Goal: Task Accomplishment & Management: Complete application form

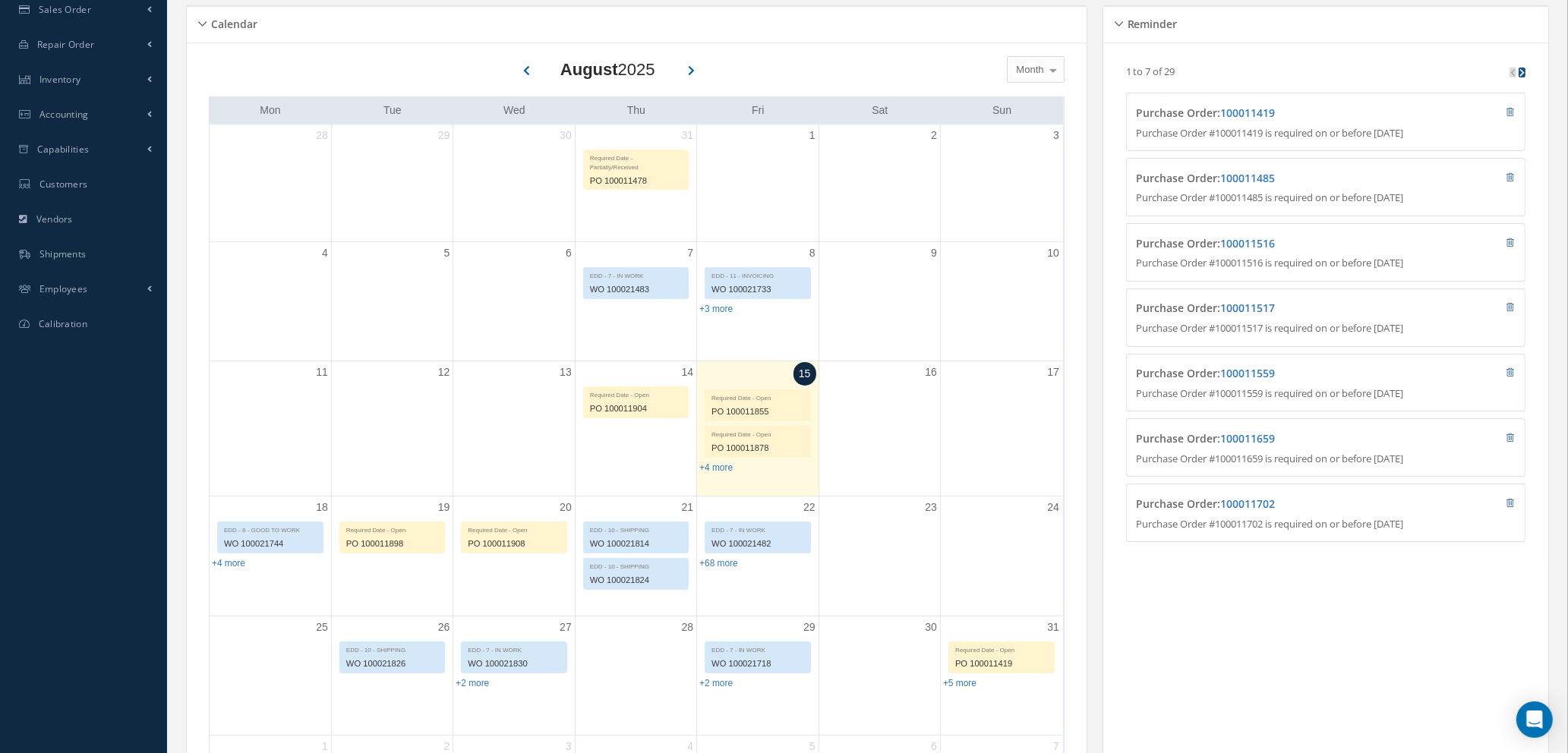
scroll to position [114, 0]
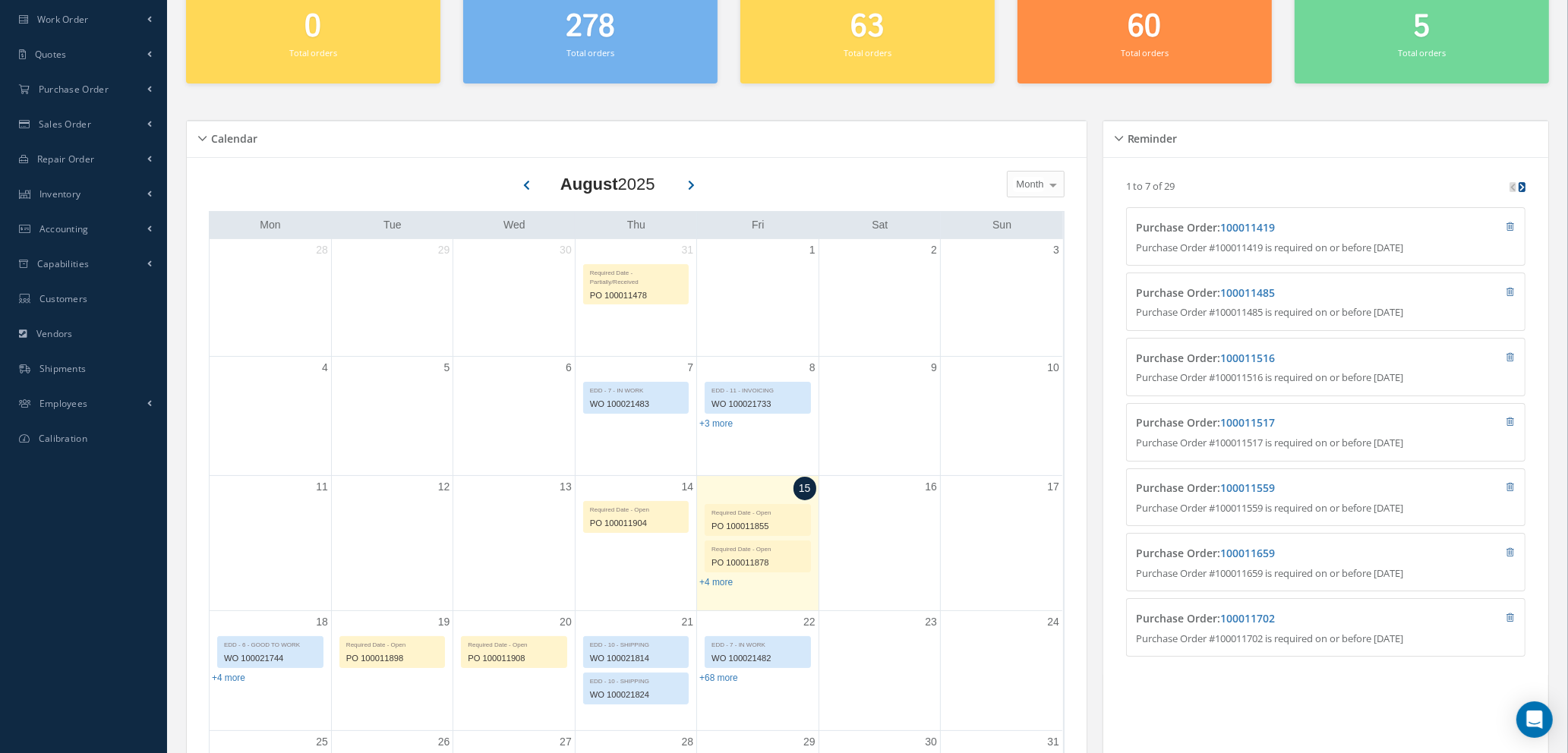
click at [1522, 187] on icon at bounding box center [1522, 187] width 5 height 8
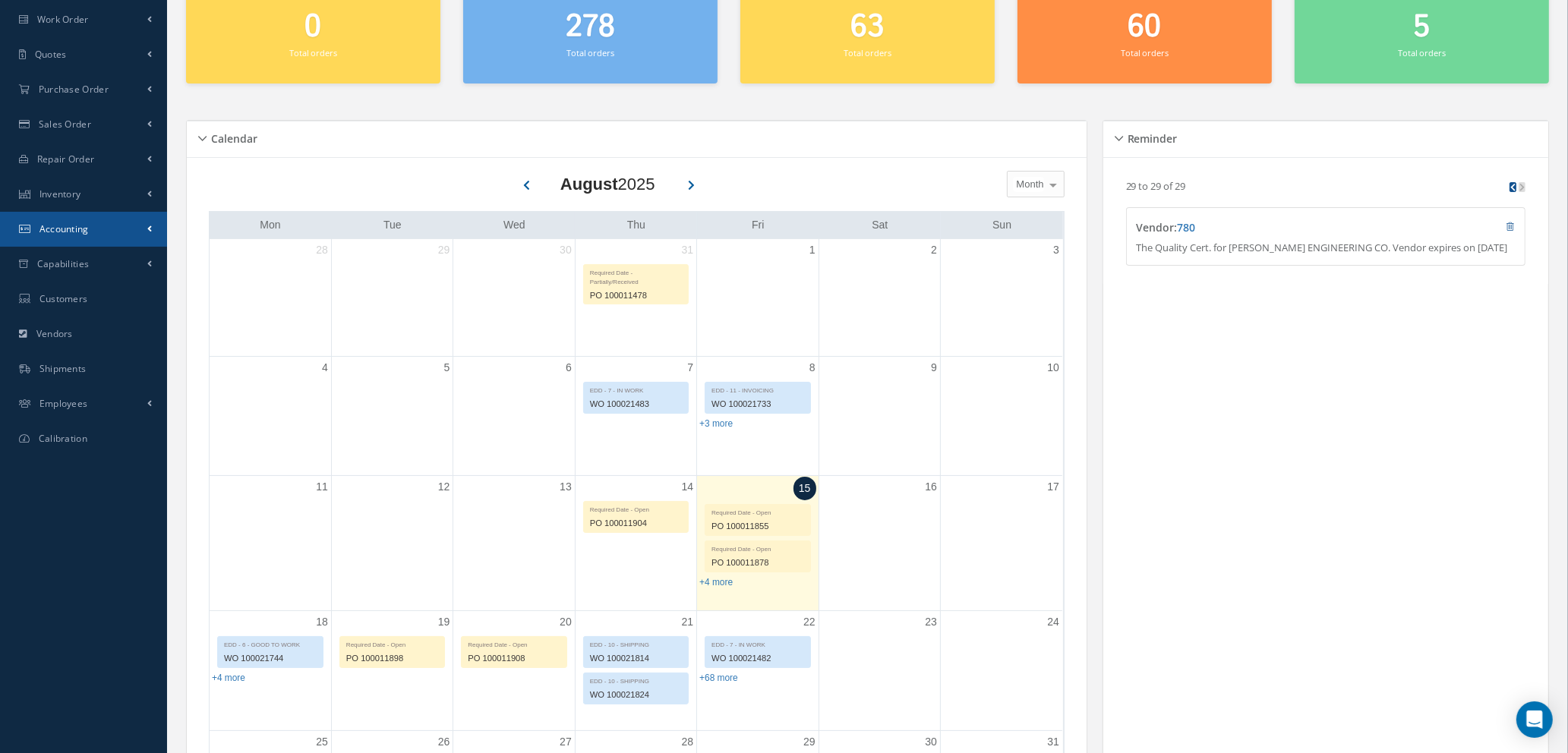
scroll to position [0, 0]
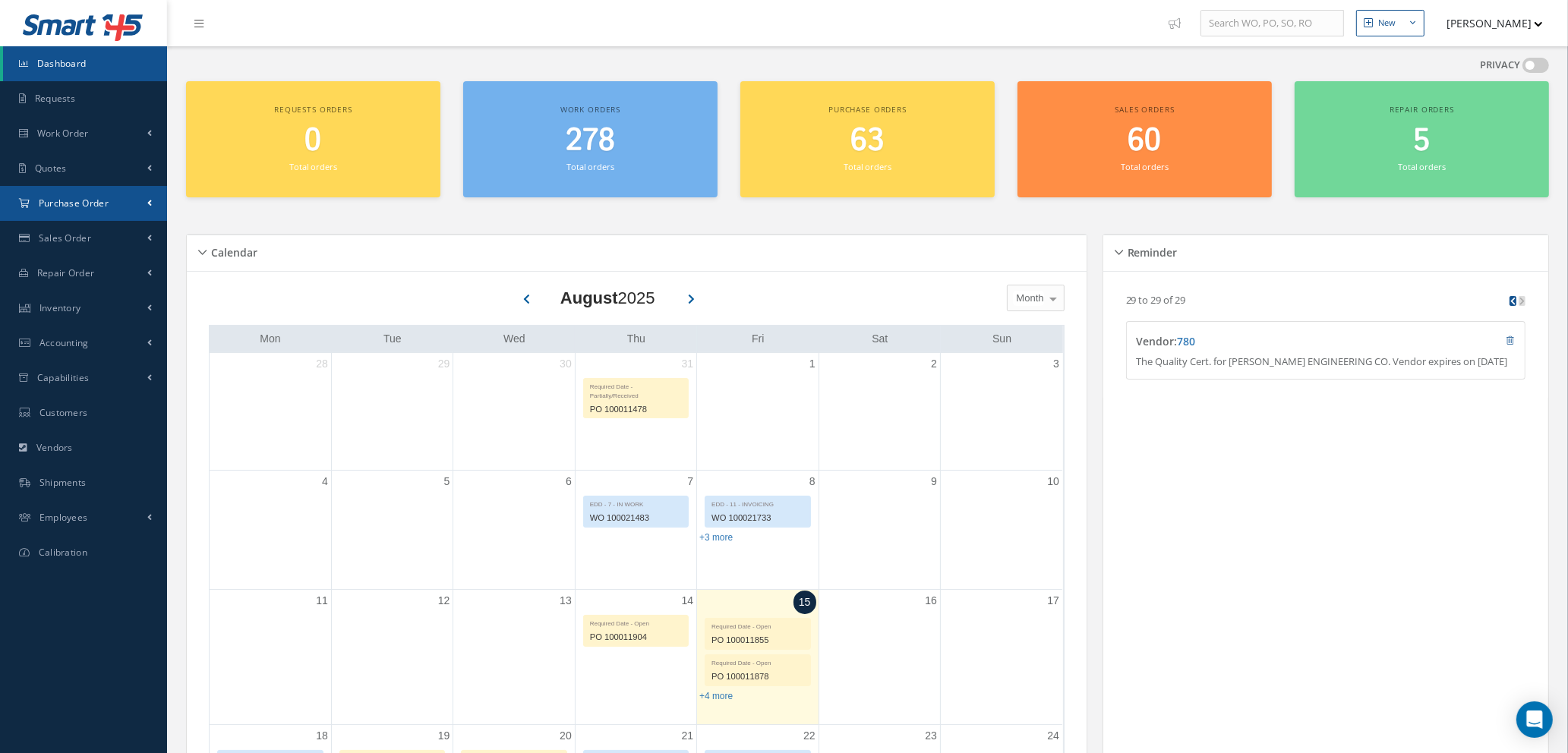
click at [72, 206] on span "Purchase Order" at bounding box center [73, 203] width 70 height 13
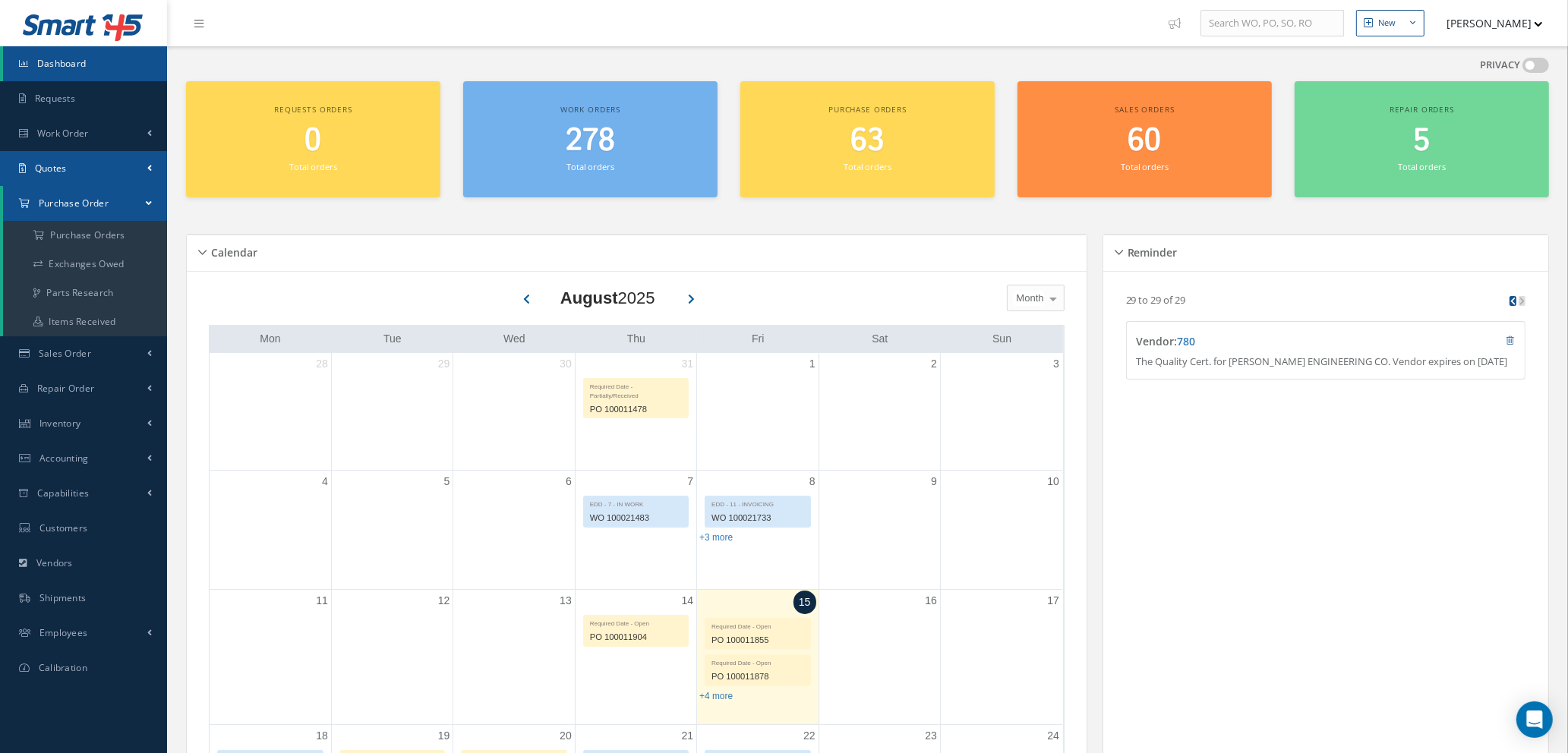
click at [83, 167] on link "Quotes" at bounding box center [83, 168] width 167 height 35
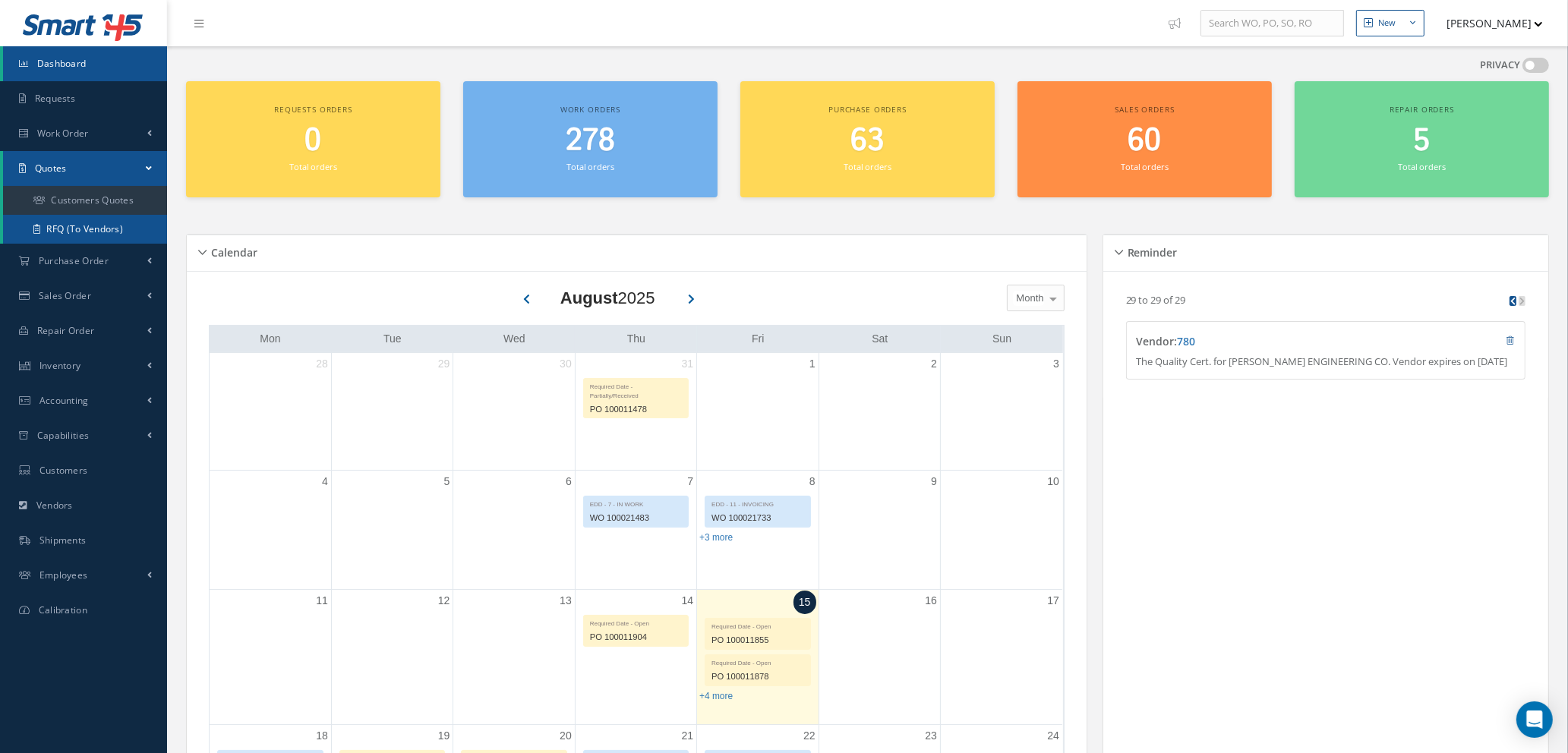
click at [77, 226] on link "RFQ (To Vendors)" at bounding box center [85, 229] width 164 height 29
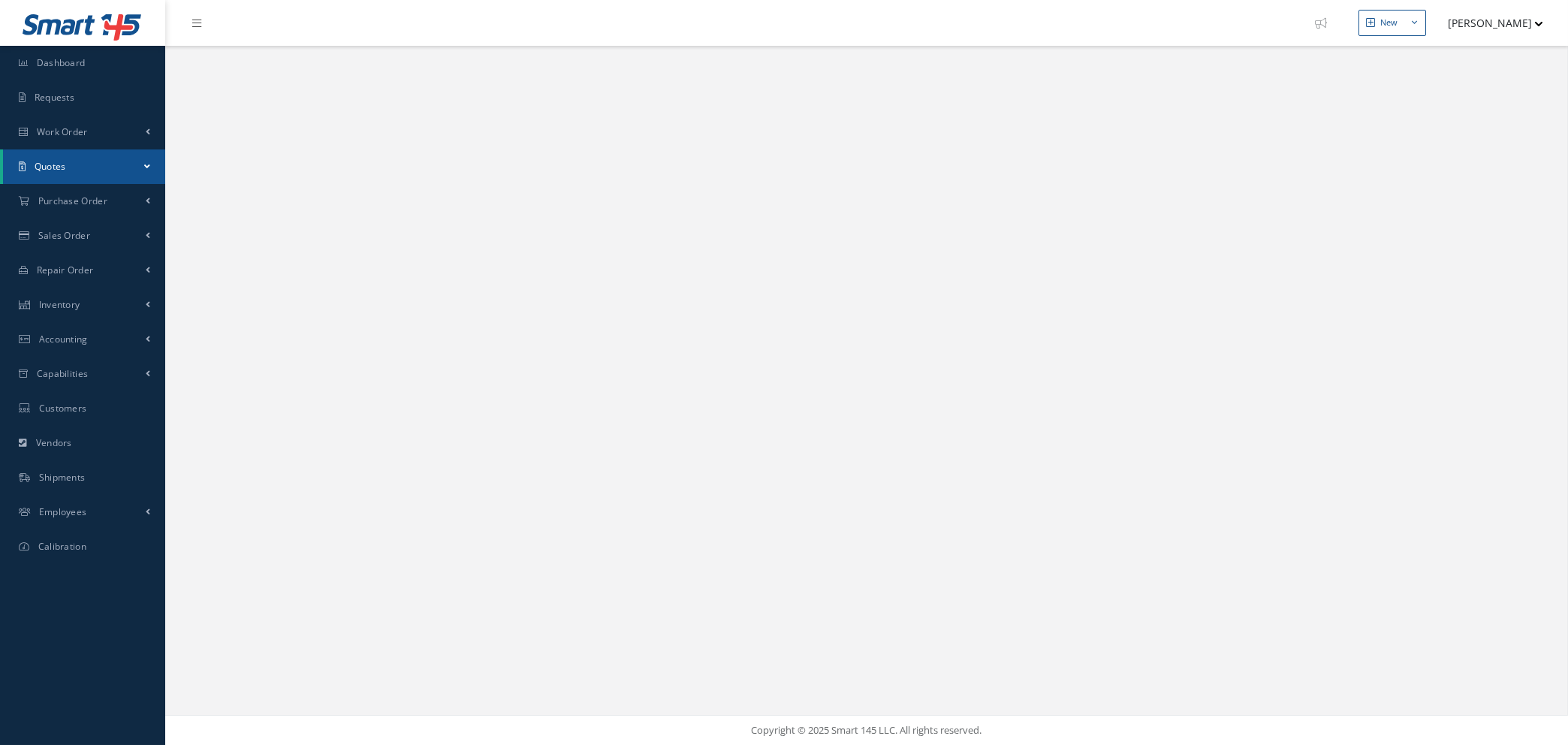
select select "25"
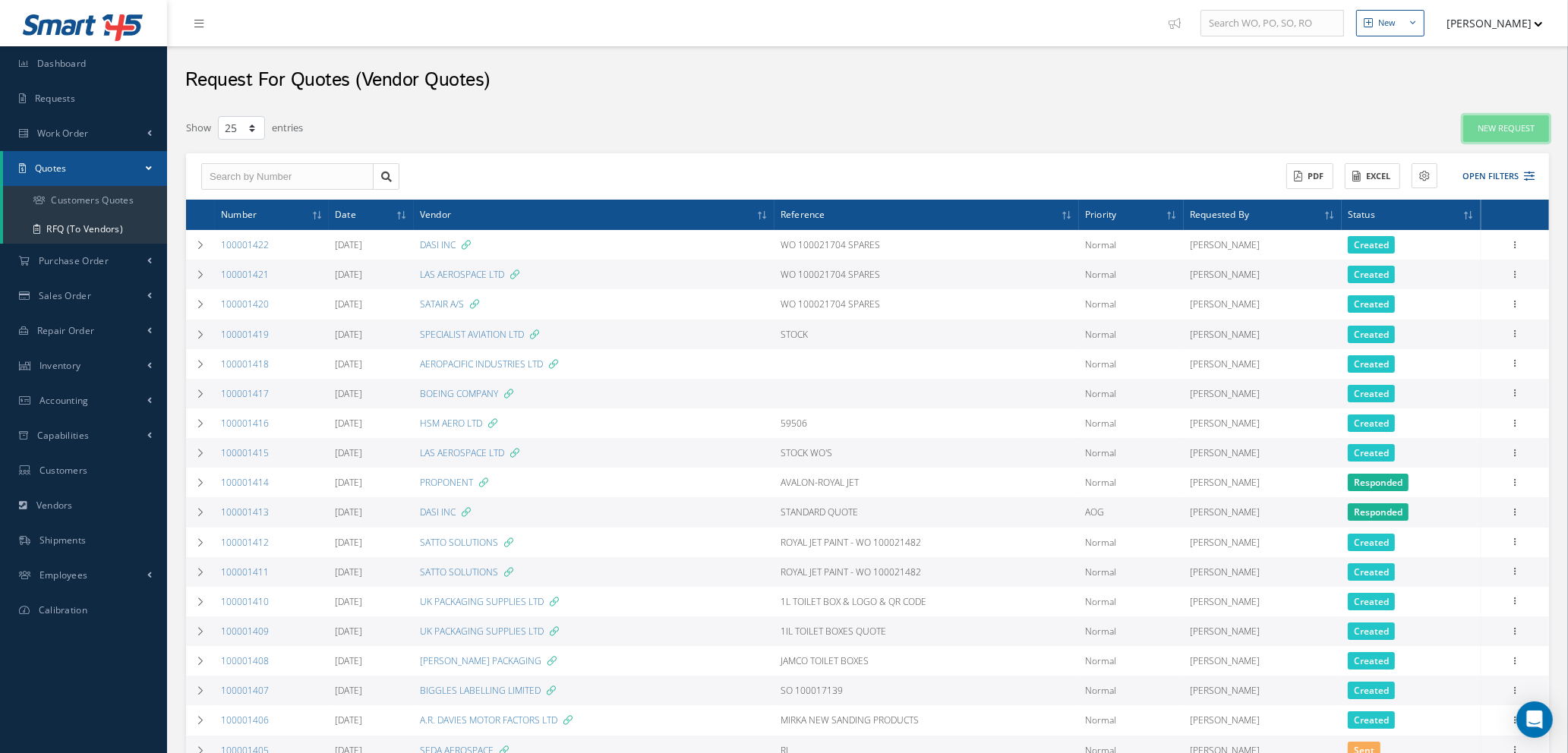
click at [1506, 127] on link "New Request" at bounding box center [1506, 128] width 86 height 26
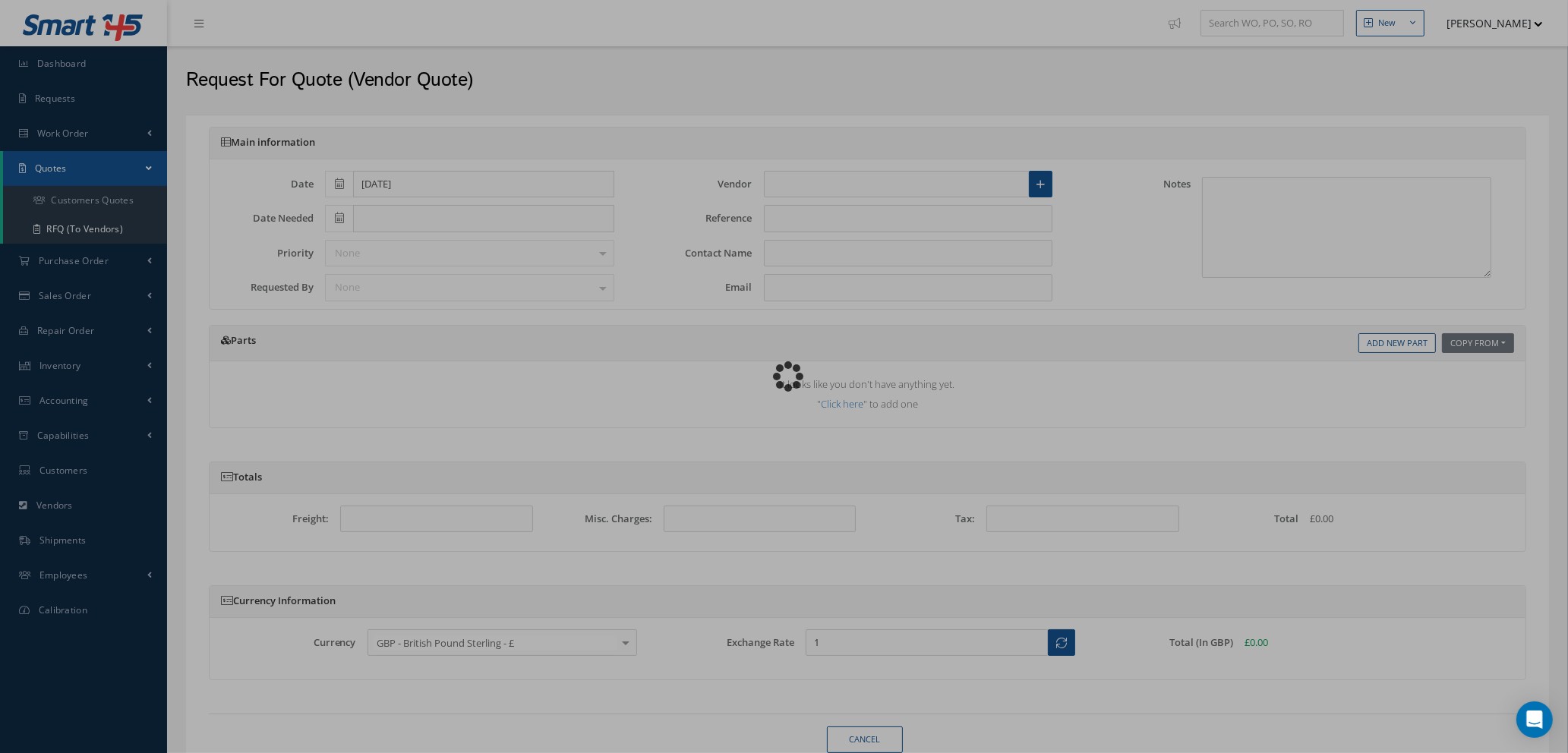
click at [812, 181] on div "Loading… Main information Date [DATE] Date Needed Priority None No elements fou…" at bounding box center [868, 439] width 1363 height 650
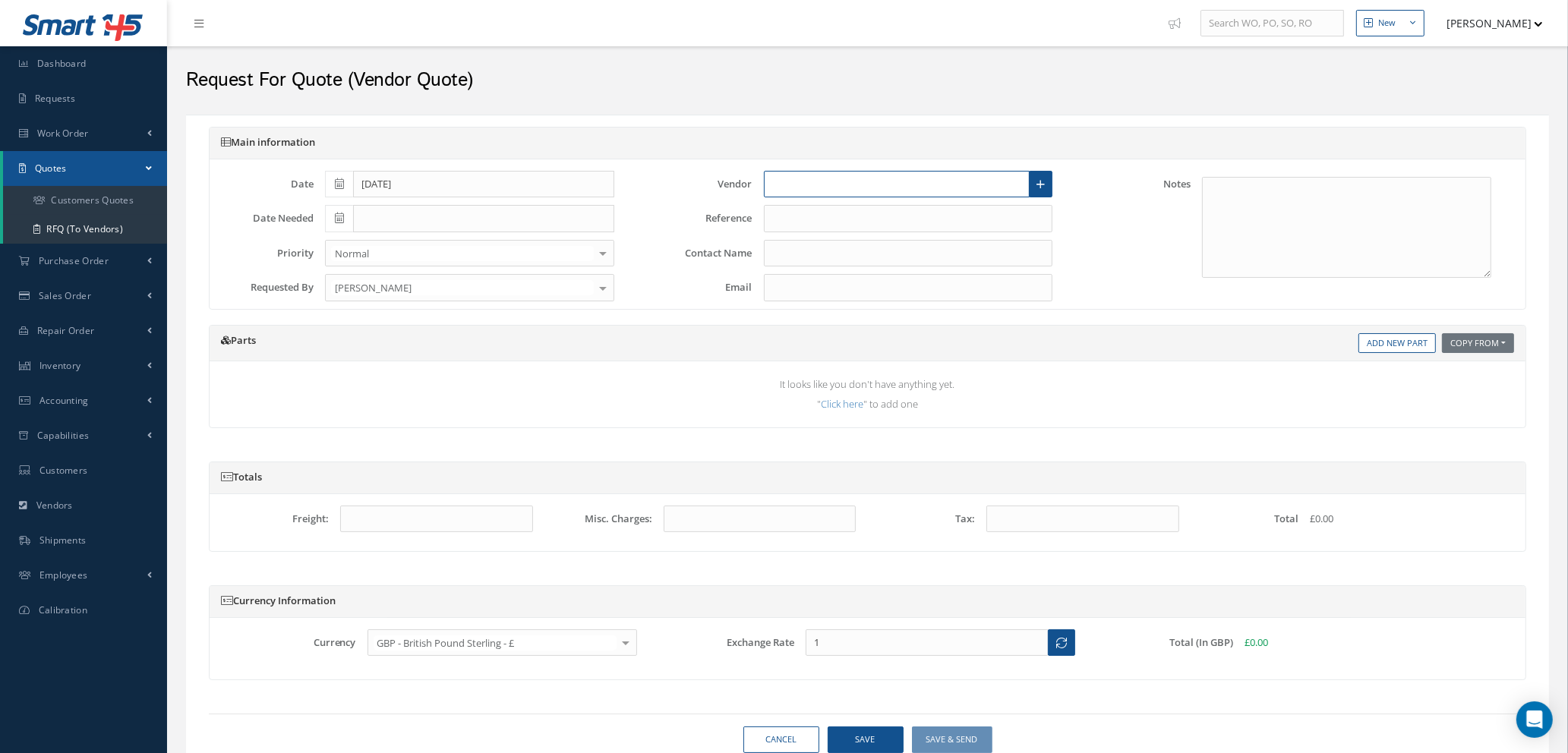
click at [812, 181] on input "text" at bounding box center [897, 184] width 267 height 27
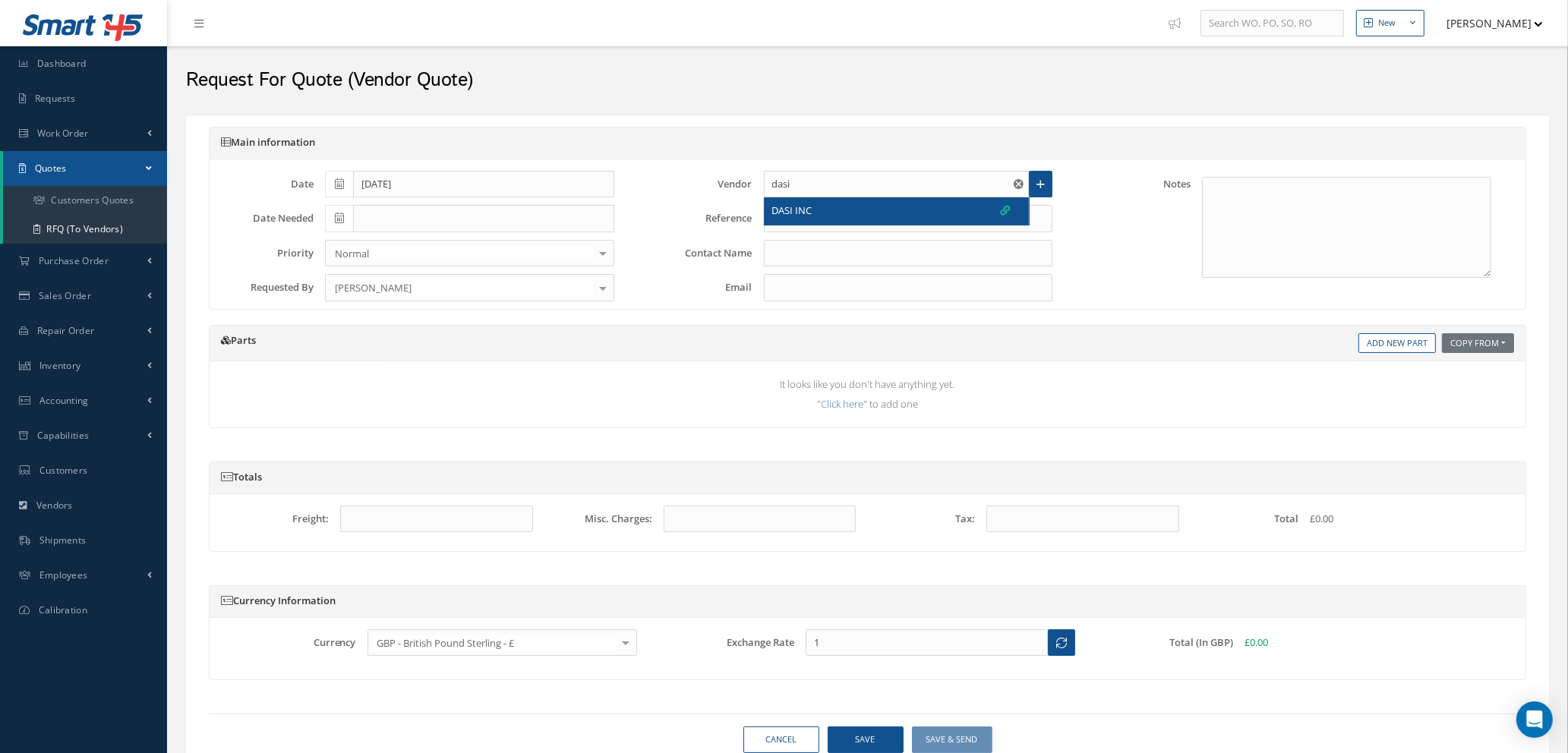
click at [809, 212] on span "DASI INC" at bounding box center [793, 211] width 40 height 15
type input "DASI INC"
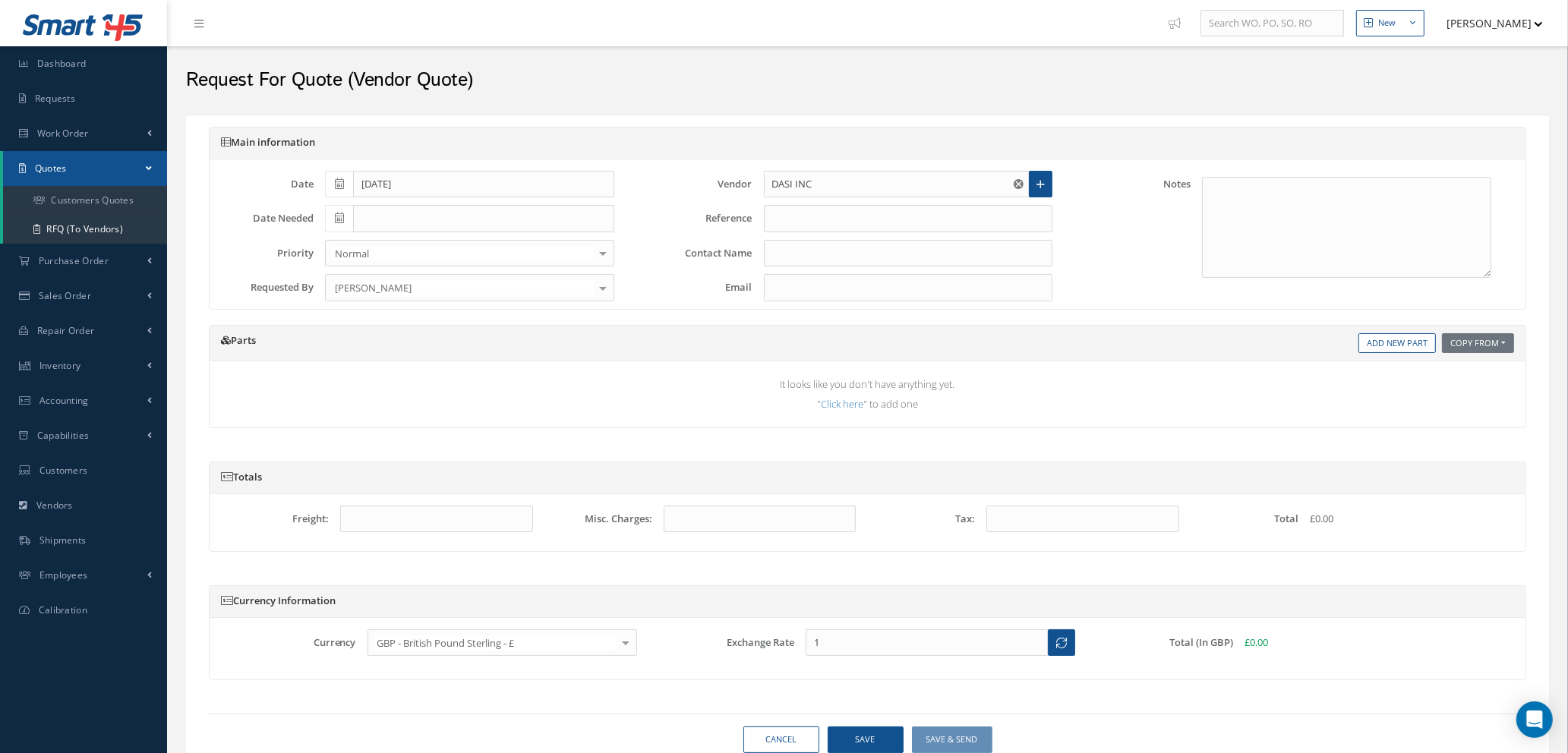
type input "[PERSON_NAME]"
type input "Muhammad.Ali@dasi.com"
type input "1.3541"
click at [810, 222] on input "text" at bounding box center [909, 218] width 289 height 27
type input "d"
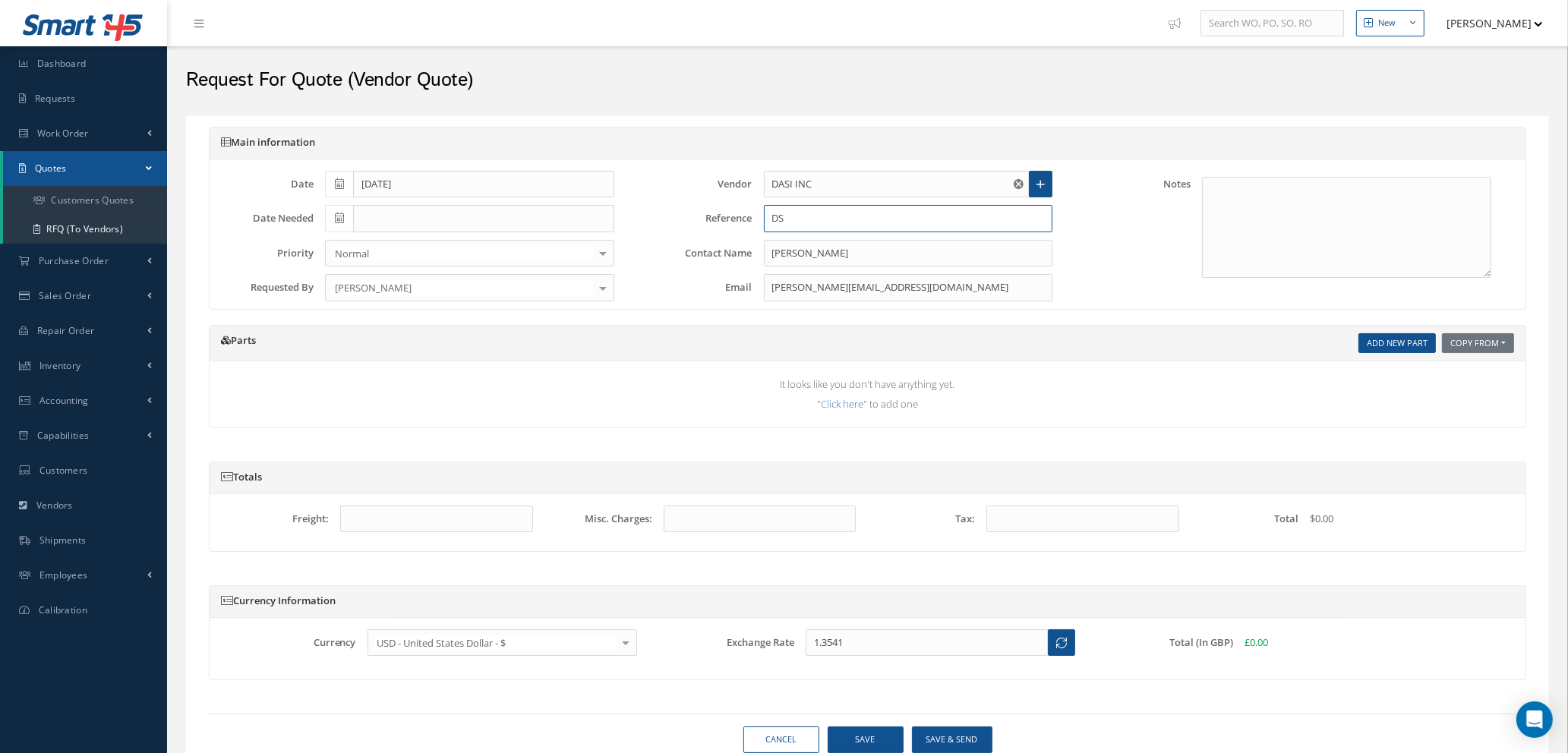
type input "DS"
click at [1385, 344] on link "Add New Part" at bounding box center [1397, 343] width 77 height 21
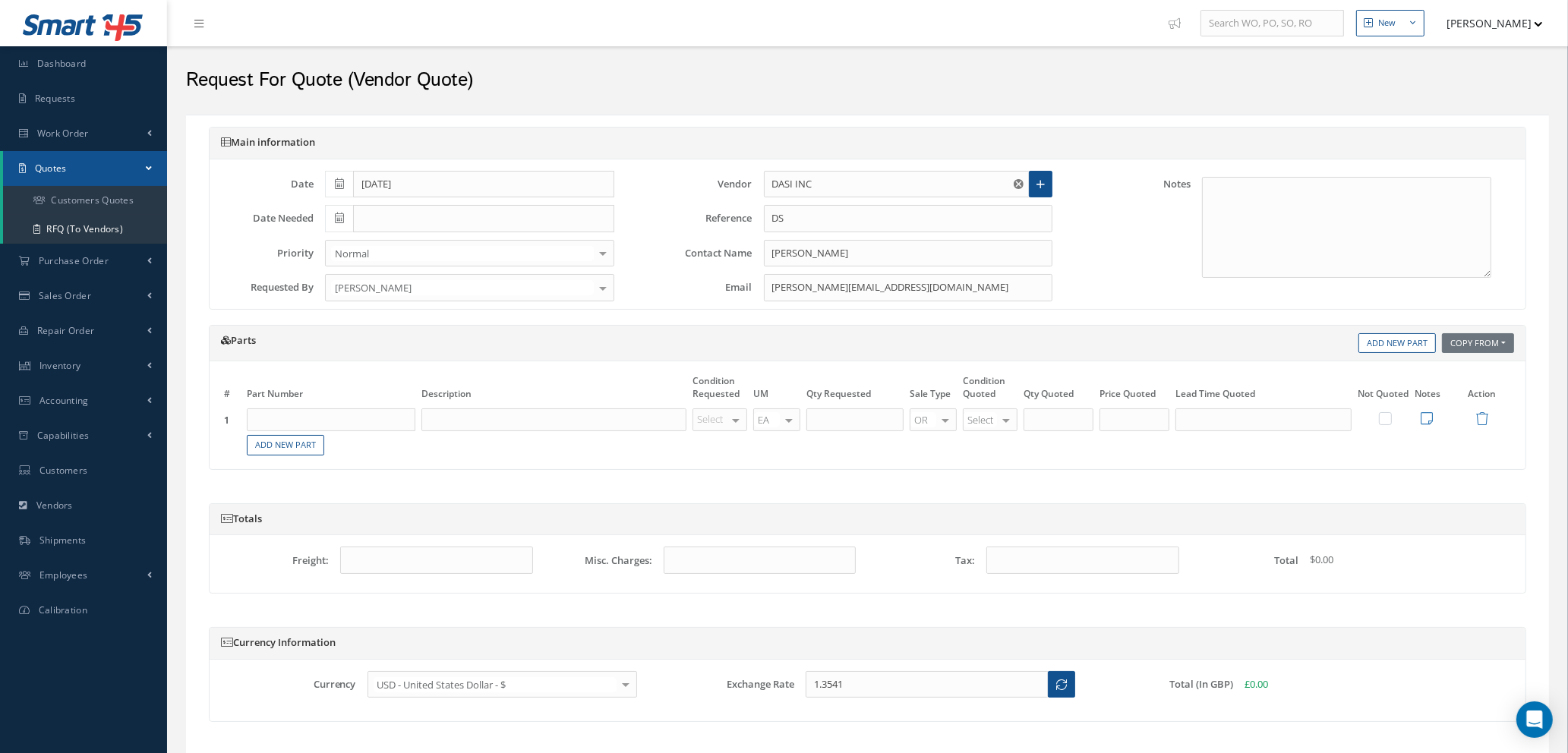
click at [391, 422] on input "text" at bounding box center [331, 419] width 168 height 22
type input "D10036D05"
click at [471, 424] on input "text" at bounding box center [553, 419] width 265 height 22
type input "UNION"
click at [728, 422] on div "OH SV RP AR NE FN NS RE FP BER N/A INSP BC AI MD RF SCR TS USE TL SP NU AS US P…" at bounding box center [719, 419] width 55 height 22
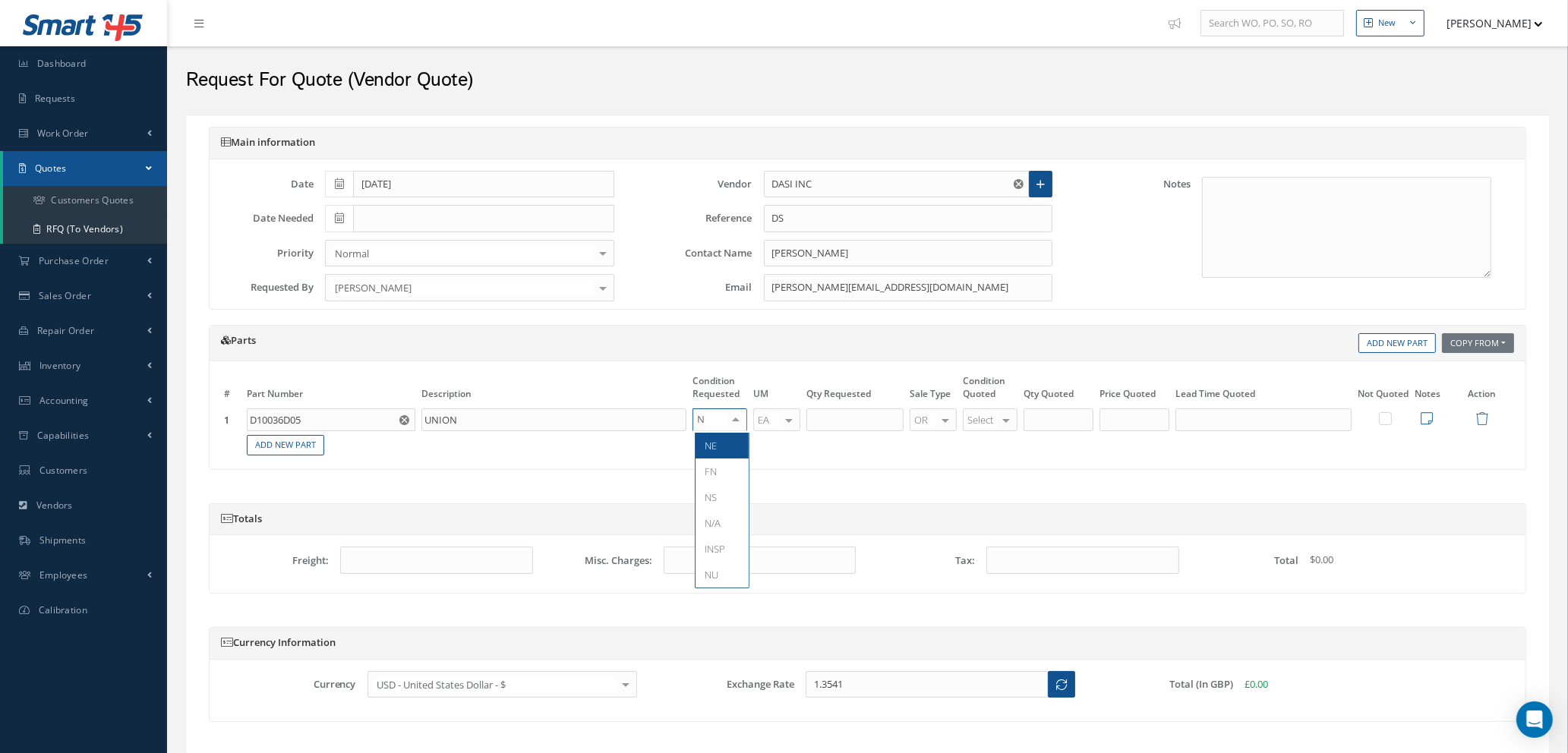
type input "NE"
click at [726, 443] on span "NE" at bounding box center [722, 445] width 53 height 25
click at [849, 414] on input "text" at bounding box center [855, 419] width 97 height 22
click at [842, 419] on input "text" at bounding box center [855, 419] width 97 height 22
type input "8"
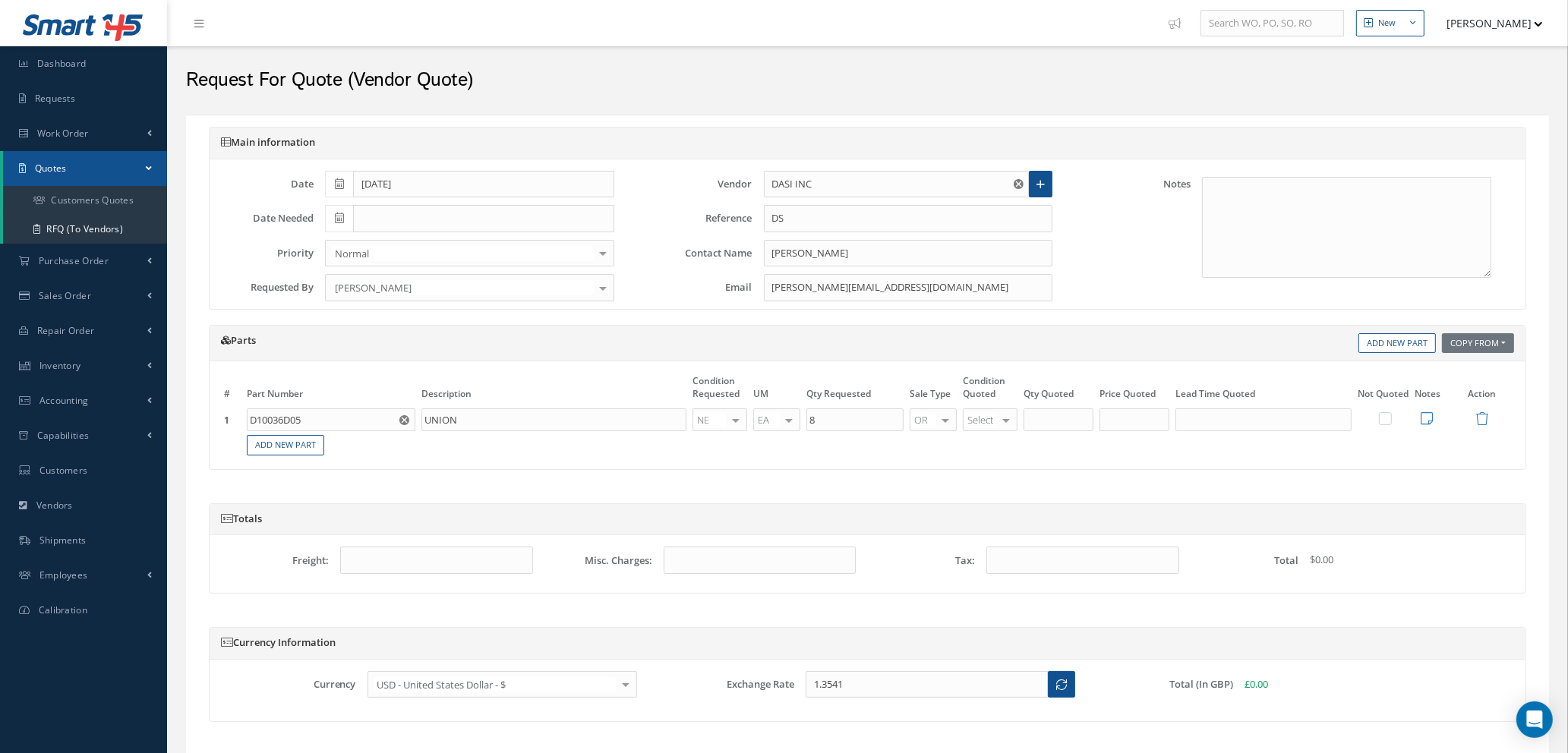
click at [1000, 422] on div at bounding box center [1006, 420] width 22 height 22
type input "NE"
click at [995, 445] on span "NE" at bounding box center [993, 445] width 53 height 25
click at [1007, 422] on div at bounding box center [1006, 420] width 22 height 22
click at [988, 628] on span "NS" at bounding box center [982, 626] width 12 height 14
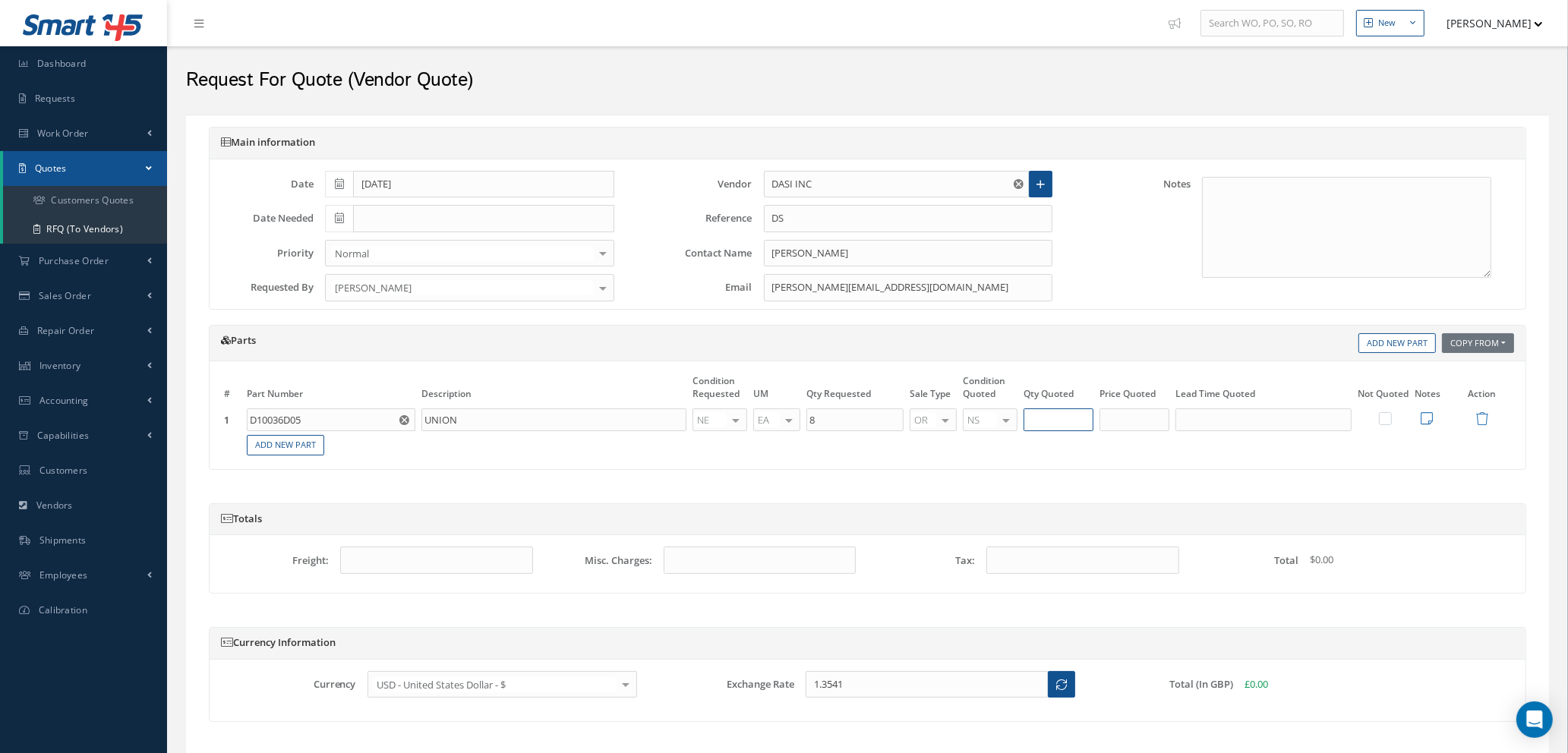
type input "8"
click at [1066, 423] on input "8" at bounding box center [1059, 419] width 70 height 22
click at [1131, 417] on input "text" at bounding box center [1134, 419] width 70 height 22
type input "$114.21"
click at [1217, 422] on input "text" at bounding box center [1264, 419] width 176 height 22
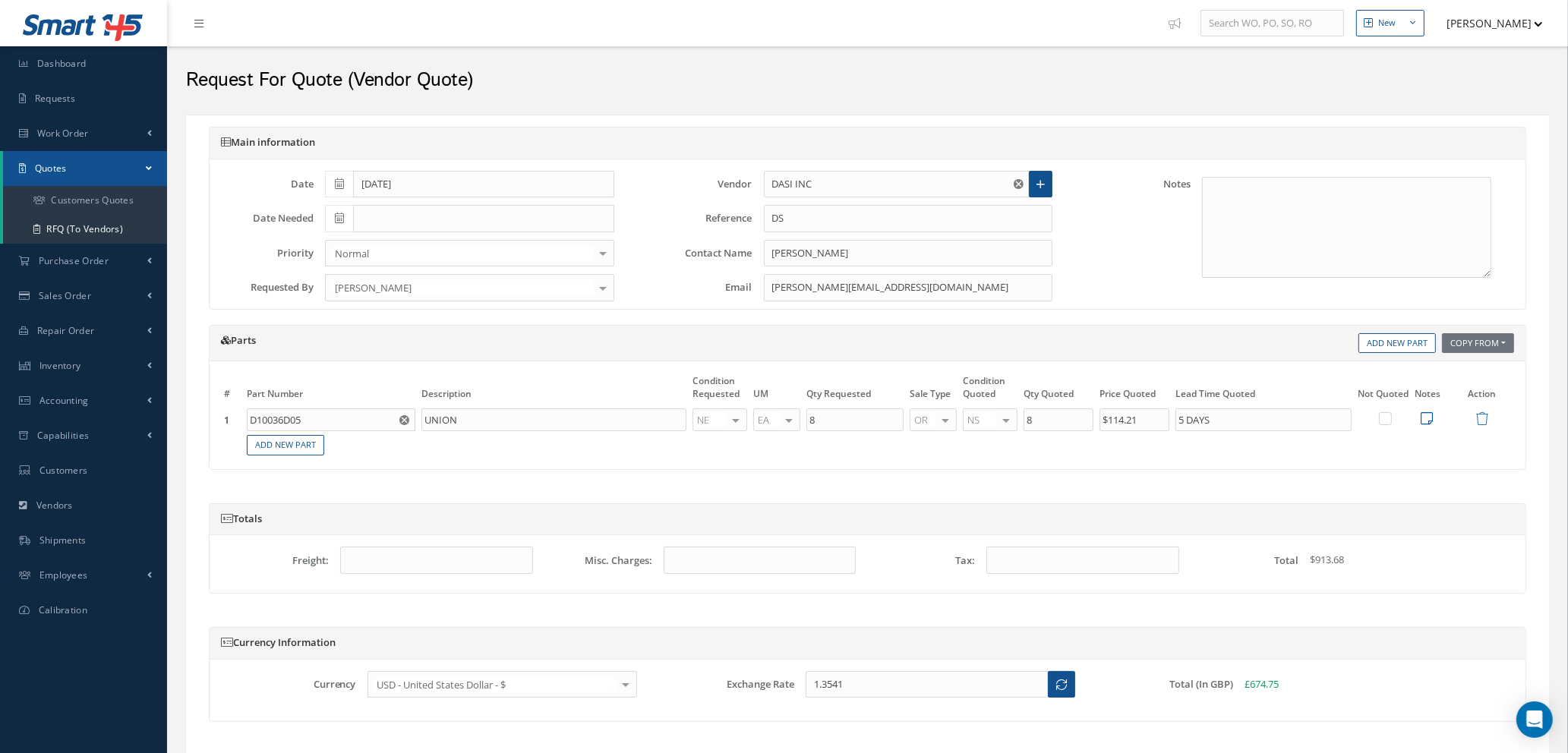
type input "5 DAYS"
click at [1423, 419] on icon at bounding box center [1427, 419] width 12 height 14
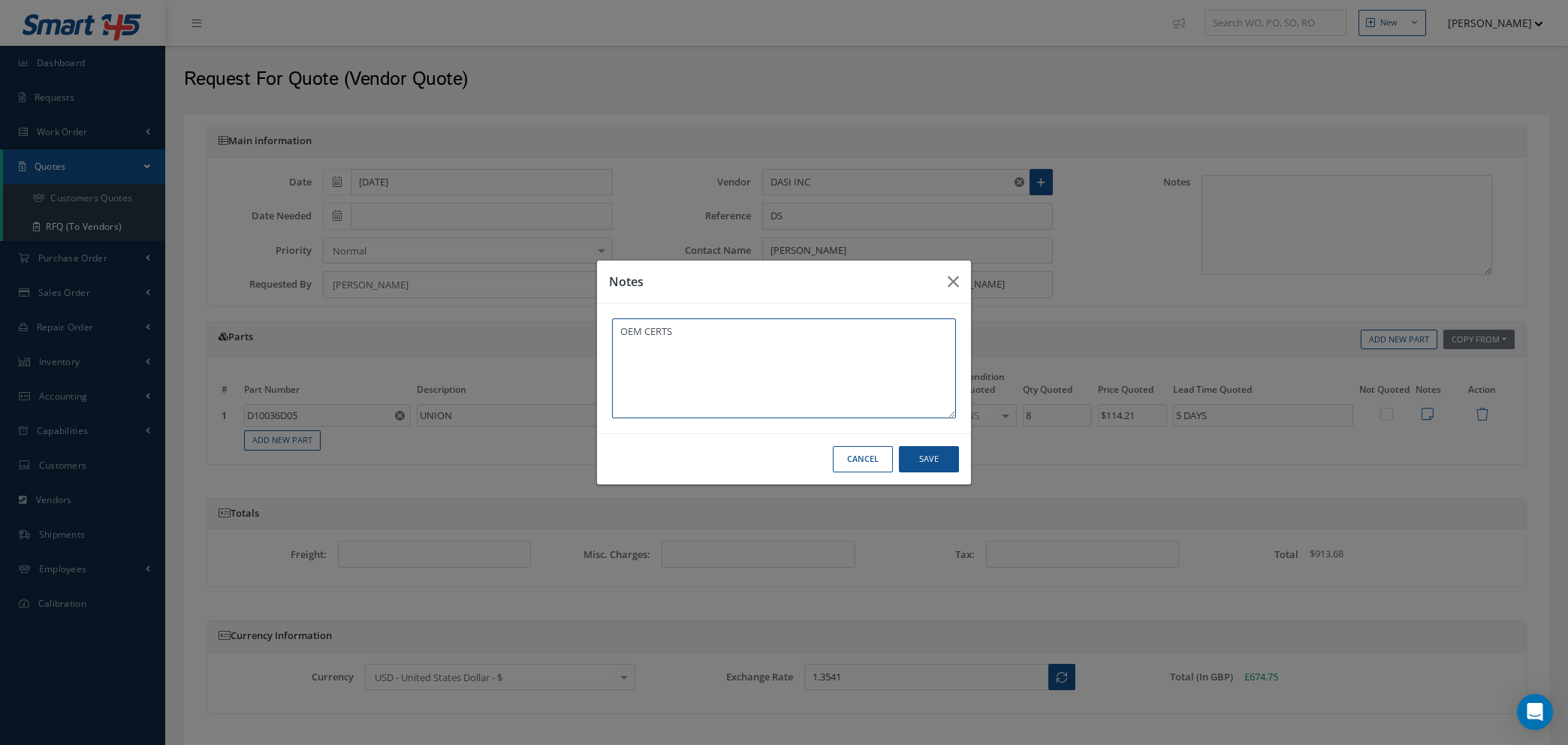
type textarea "OEM CERTS"
click at [0, 0] on button "Save" at bounding box center [0, 0] width 0 height 0
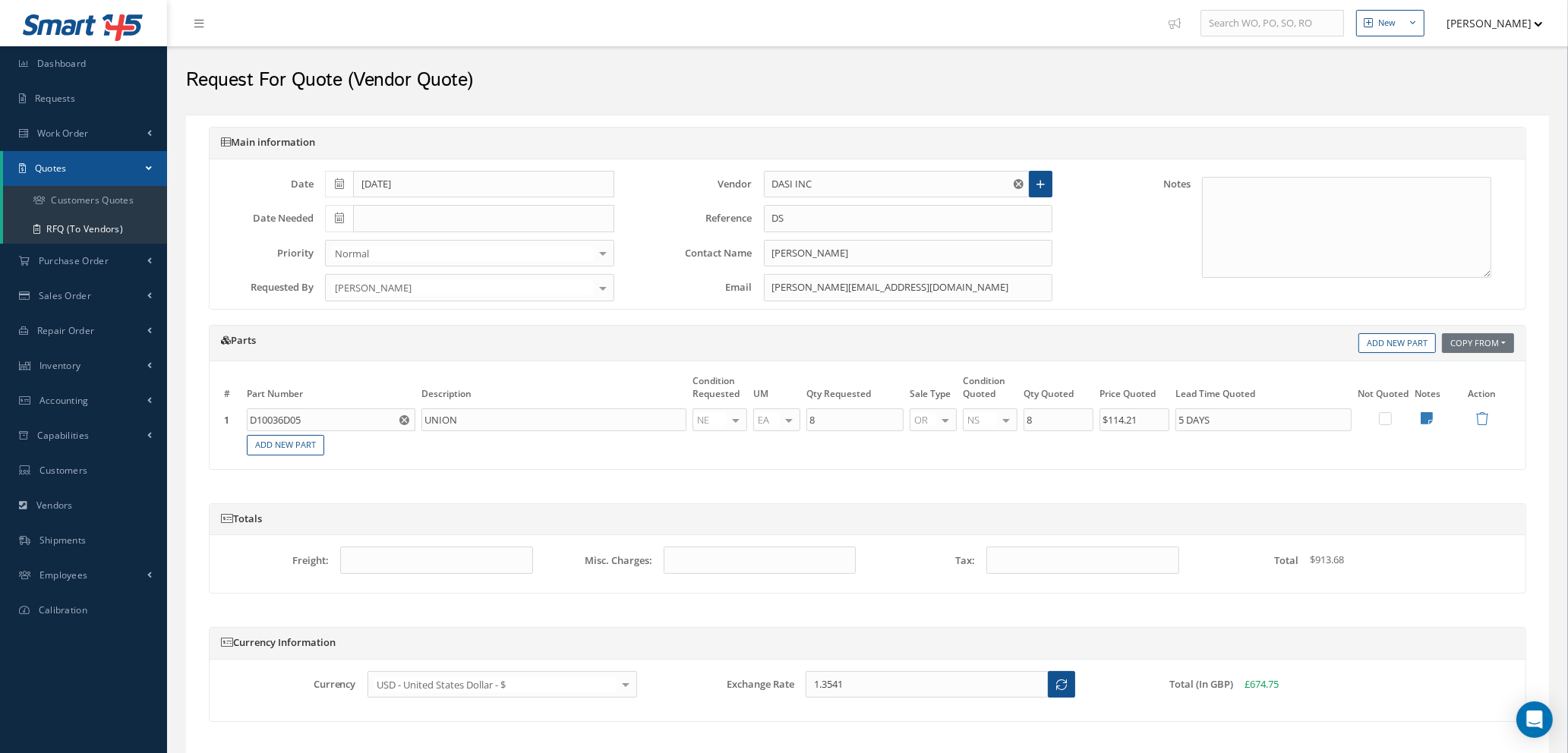
scroll to position [103, 0]
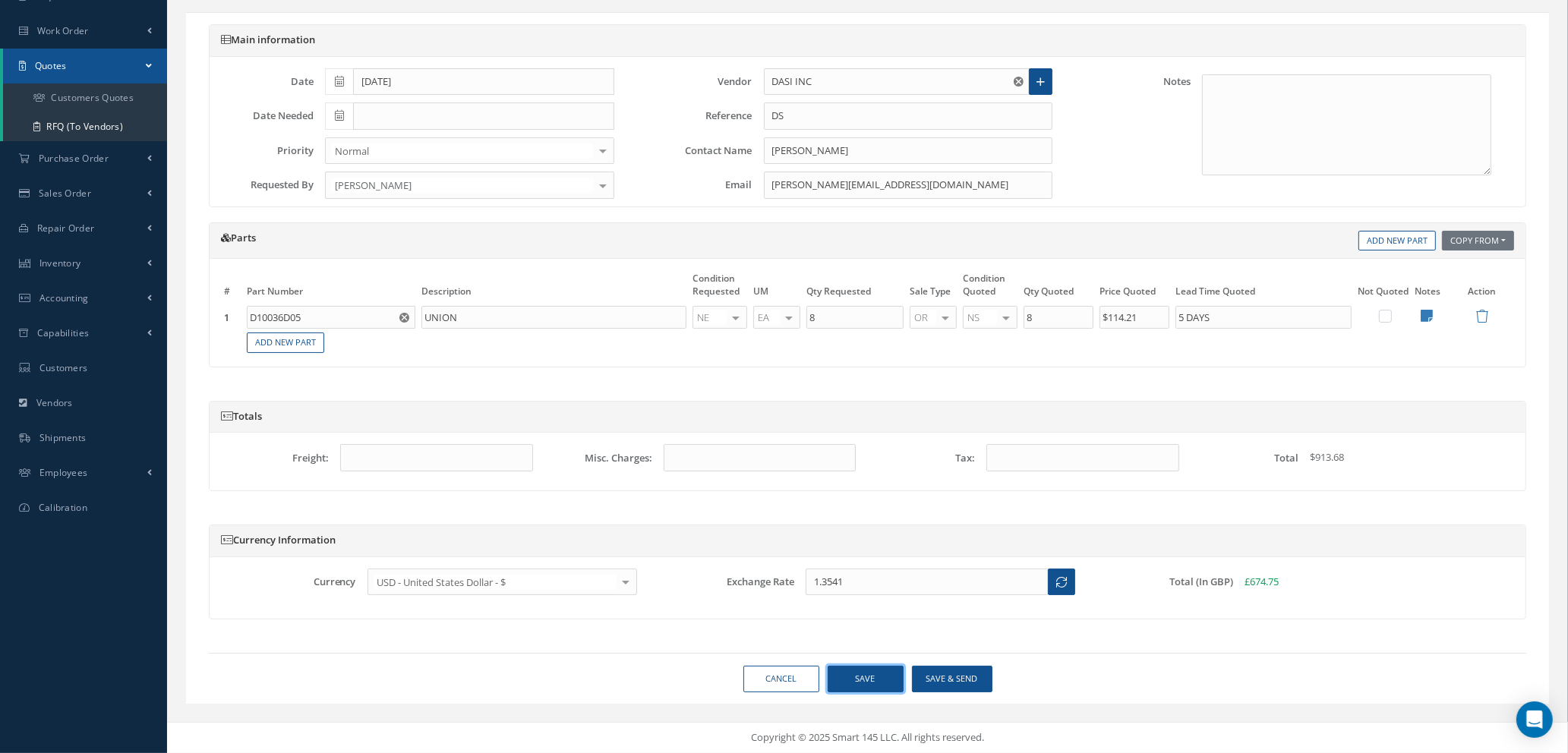
click at [877, 680] on button "Save" at bounding box center [866, 679] width 76 height 26
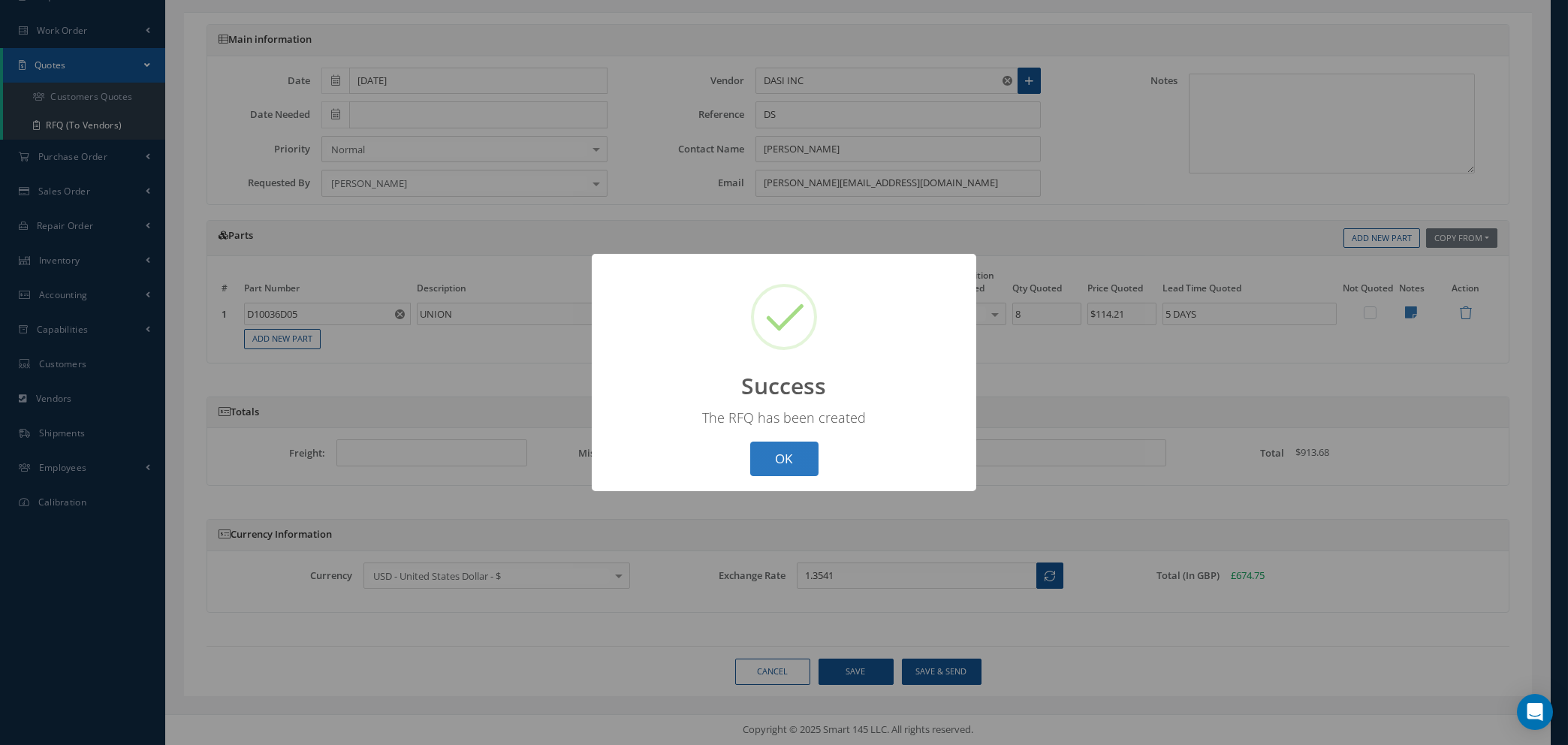
click at [783, 455] on button "OK" at bounding box center [784, 459] width 68 height 35
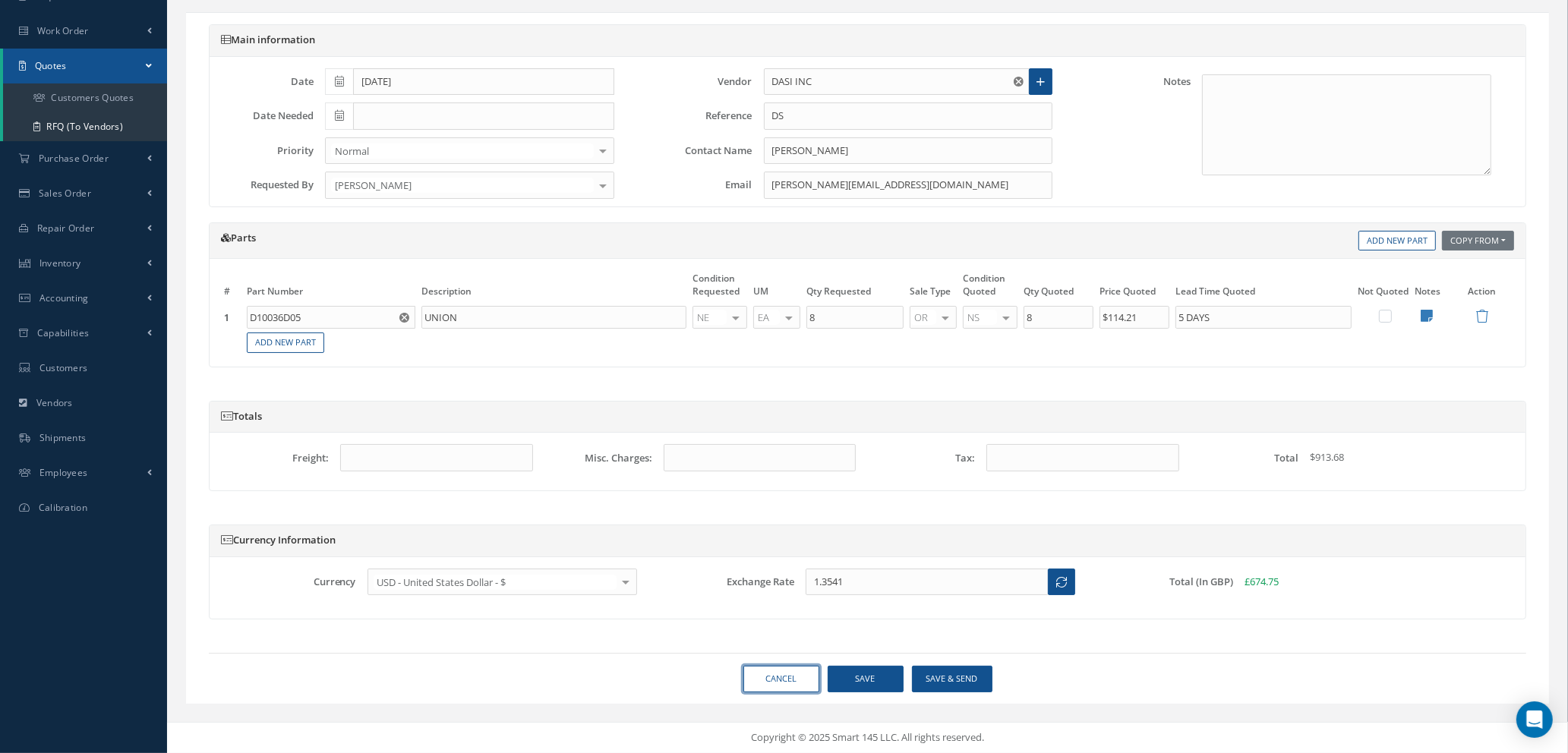
click at [781, 676] on link "Cancel" at bounding box center [781, 679] width 76 height 26
select select "25"
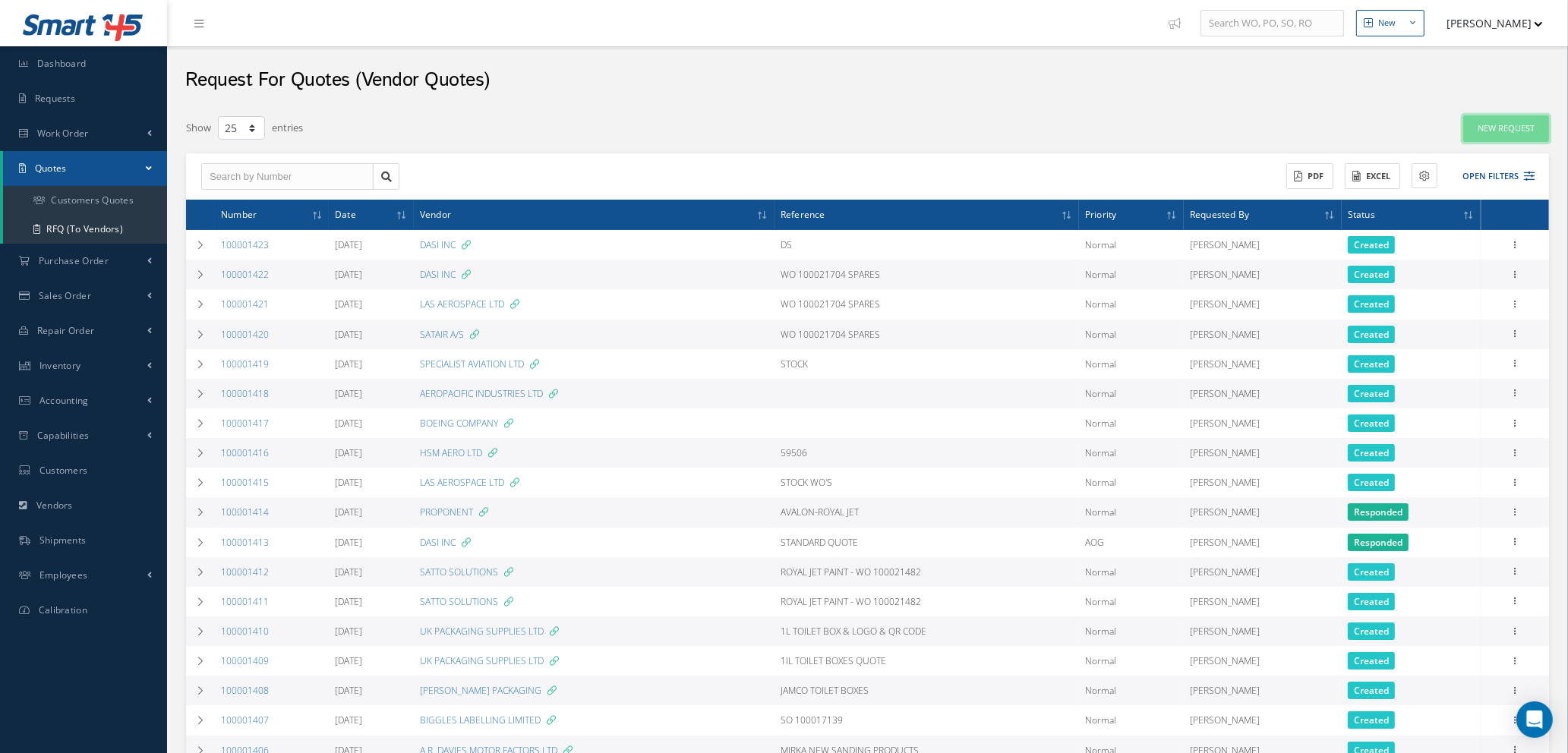
click at [1503, 121] on link "New Request" at bounding box center [1506, 128] width 86 height 26
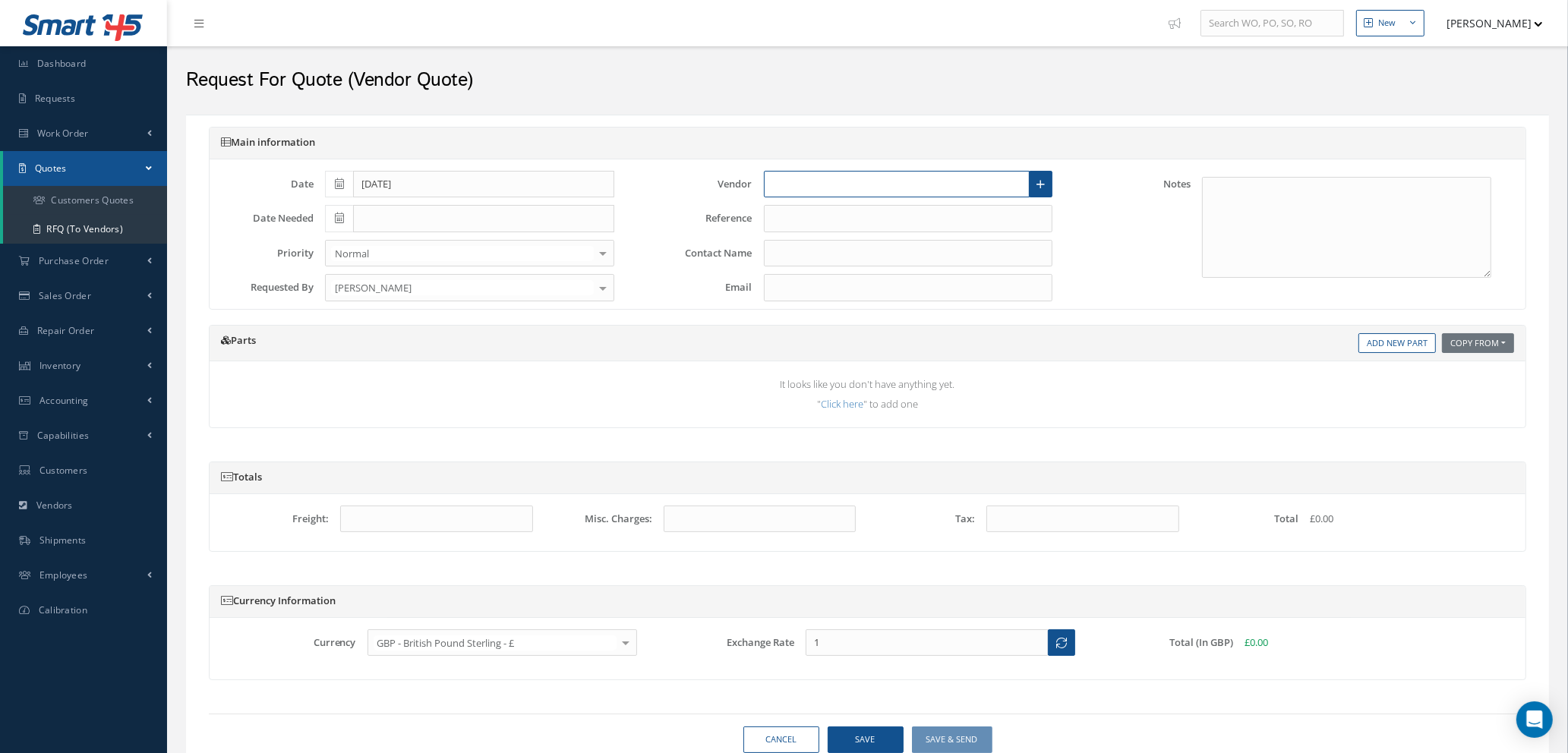
click at [800, 188] on input "text" at bounding box center [897, 184] width 267 height 27
click at [840, 237] on span "BOEING DISTRIBUTION SERVICES INC" at bounding box center [857, 239] width 168 height 15
type input "BOEING DISTRIBUTION SERVICES INC"
type input "DIGITAL SALES"
type input "DigitalPE@boeing.com"
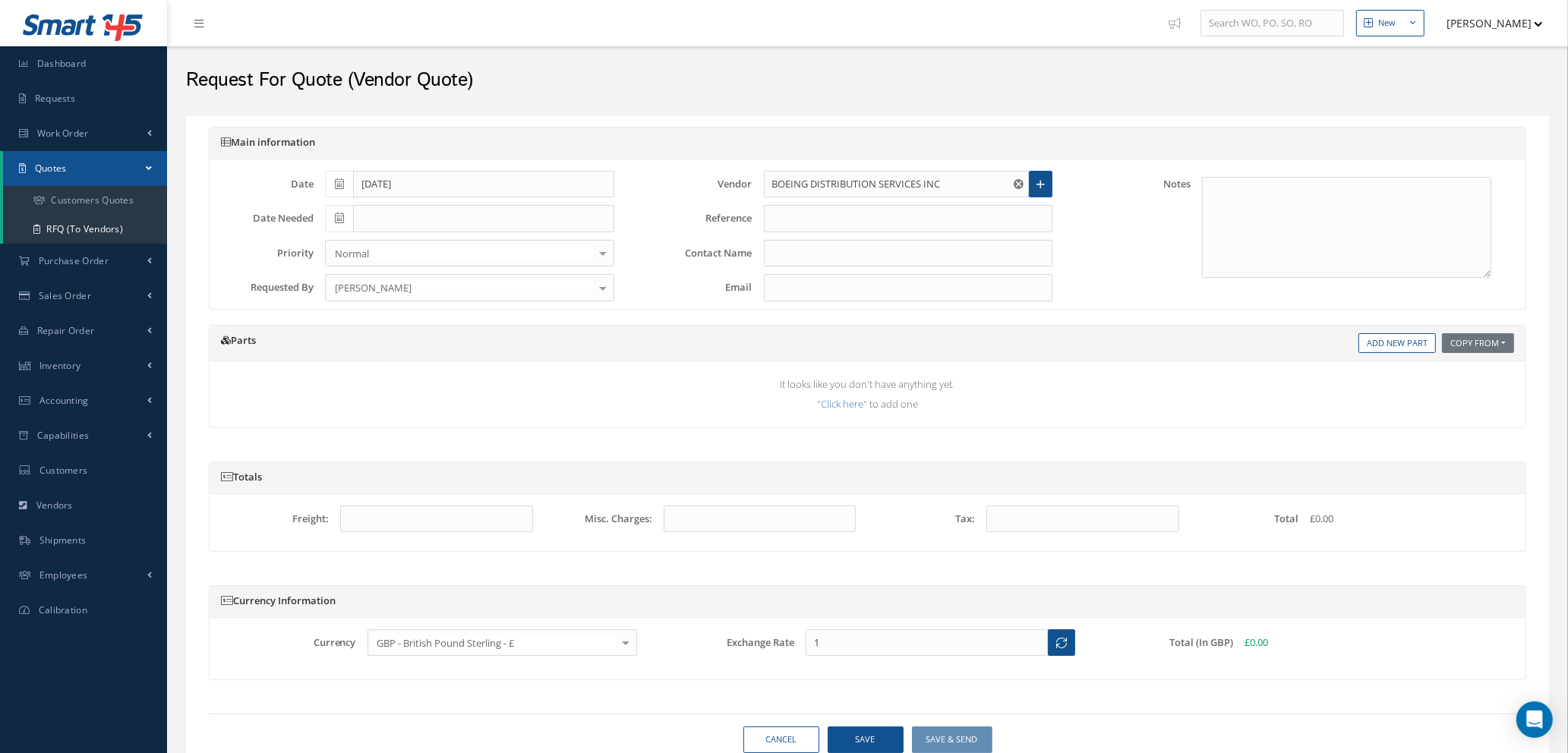
type input "1.3541"
click at [1388, 345] on link "Add New Part" at bounding box center [1397, 343] width 77 height 21
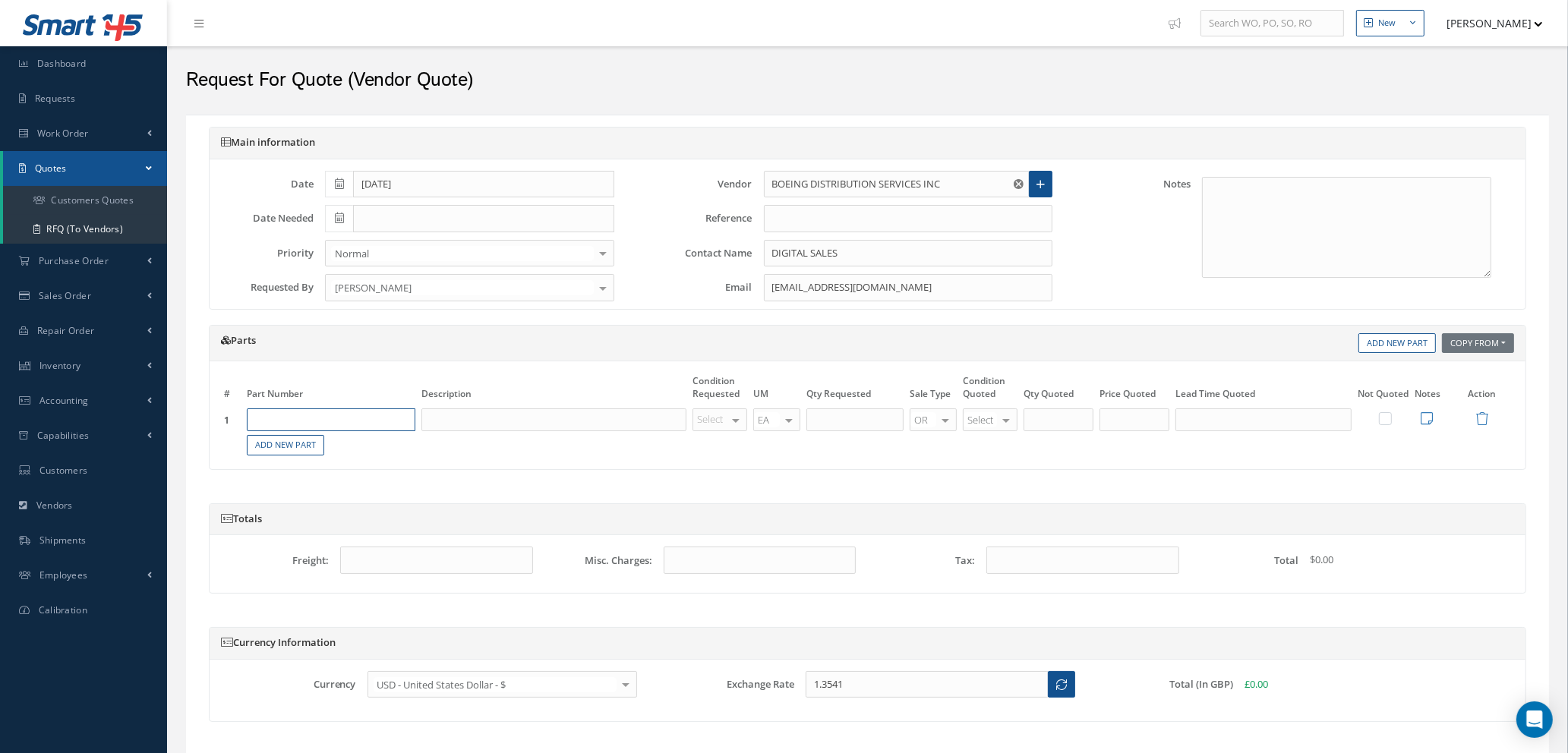
click at [369, 414] on input "text" at bounding box center [331, 419] width 168 height 22
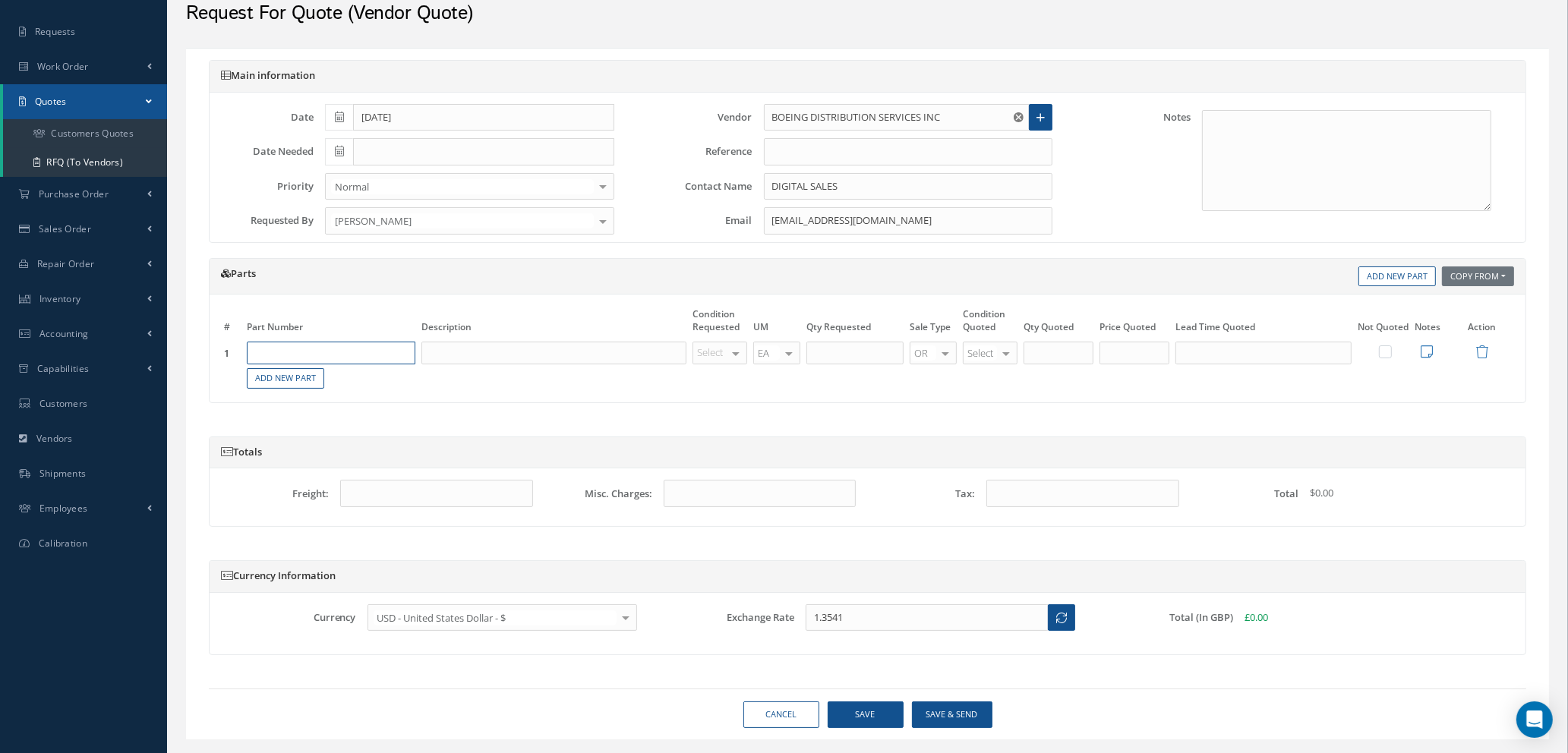
scroll to position [103, 0]
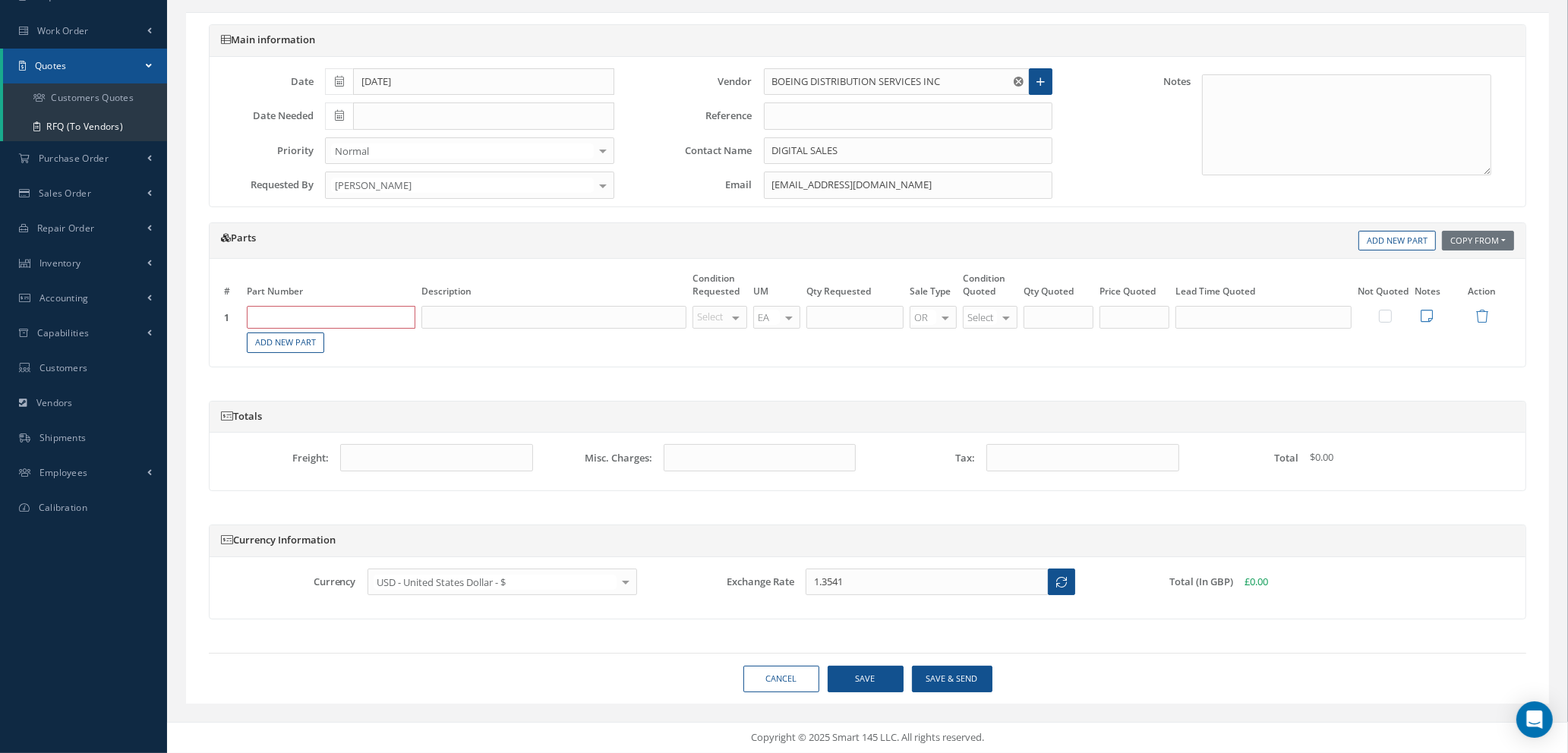
type input "d"
click at [308, 324] on input "D10027" at bounding box center [331, 317] width 168 height 22
type input "D10027AD05"
click at [462, 317] on input "text" at bounding box center [553, 317] width 265 height 22
type input "ELBOW"
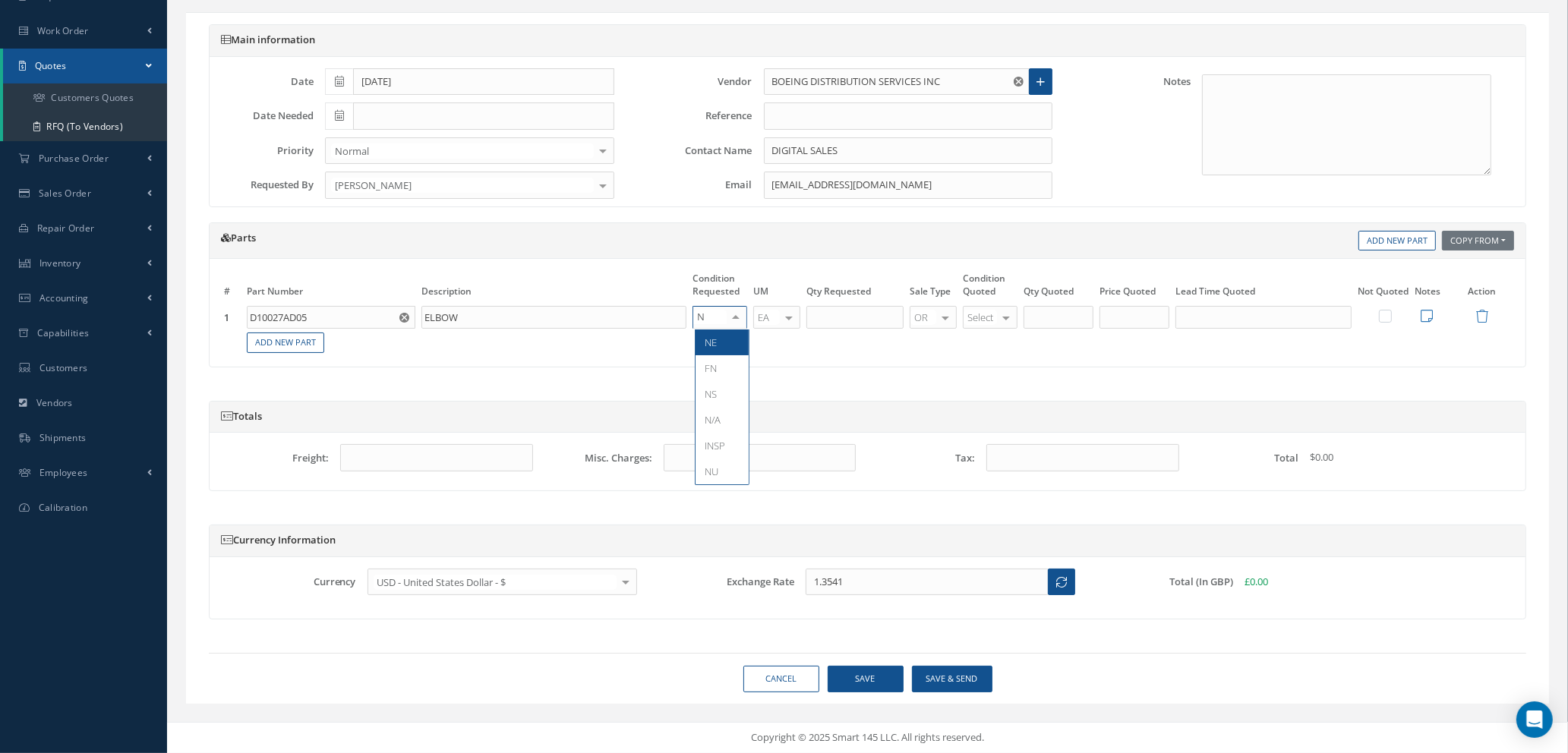
type input "NE"
click at [726, 347] on span "NE" at bounding box center [722, 342] width 53 height 25
click at [858, 307] on input "text" at bounding box center [855, 317] width 97 height 22
type input "8"
click at [283, 343] on link "Add New Part" at bounding box center [285, 342] width 77 height 21
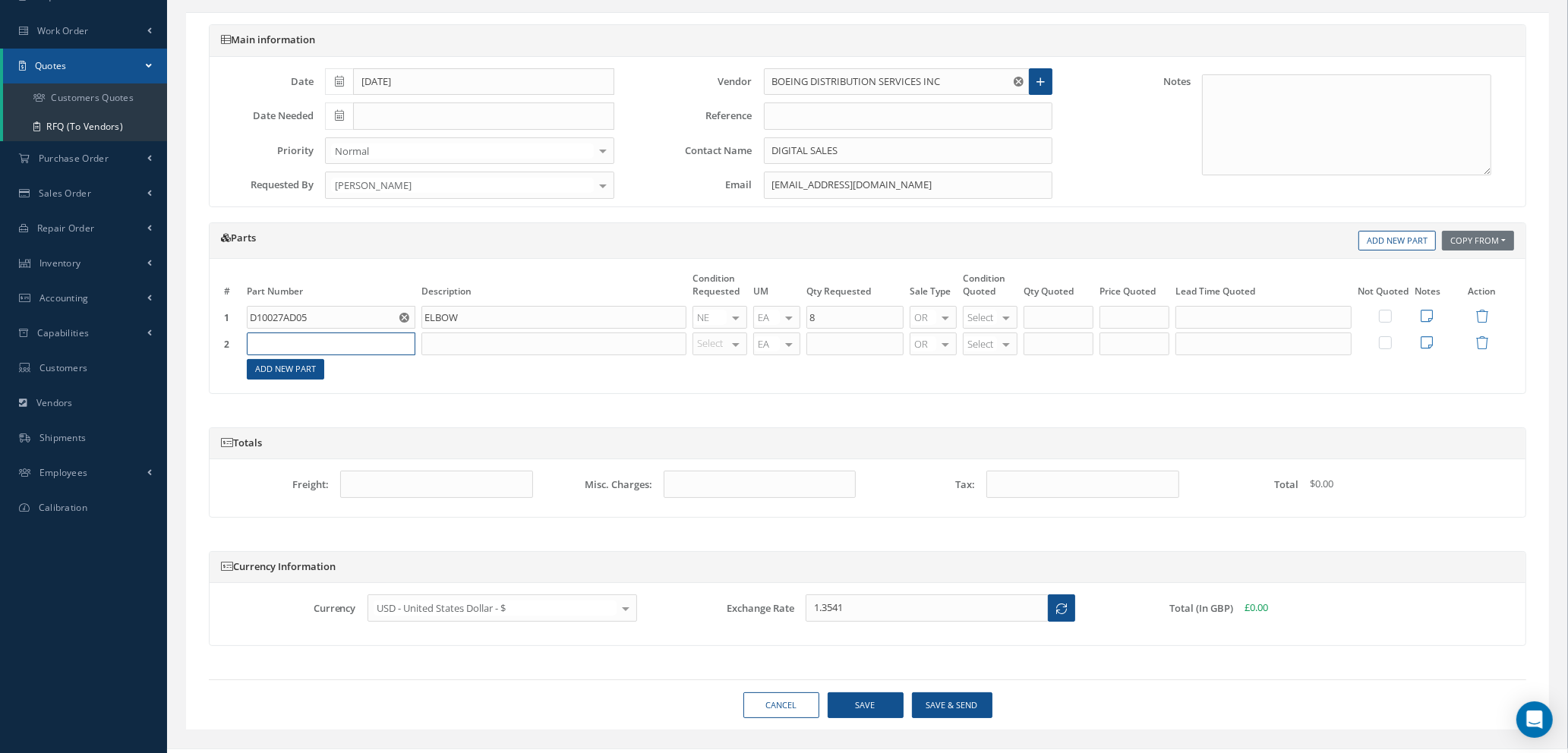
click at [287, 336] on input "text" at bounding box center [331, 343] width 168 height 22
click at [294, 342] on input "text" at bounding box center [331, 343] width 168 height 22
type input "B0302201D05"
click at [457, 347] on input "text" at bounding box center [553, 343] width 265 height 22
type input "ELBOW"
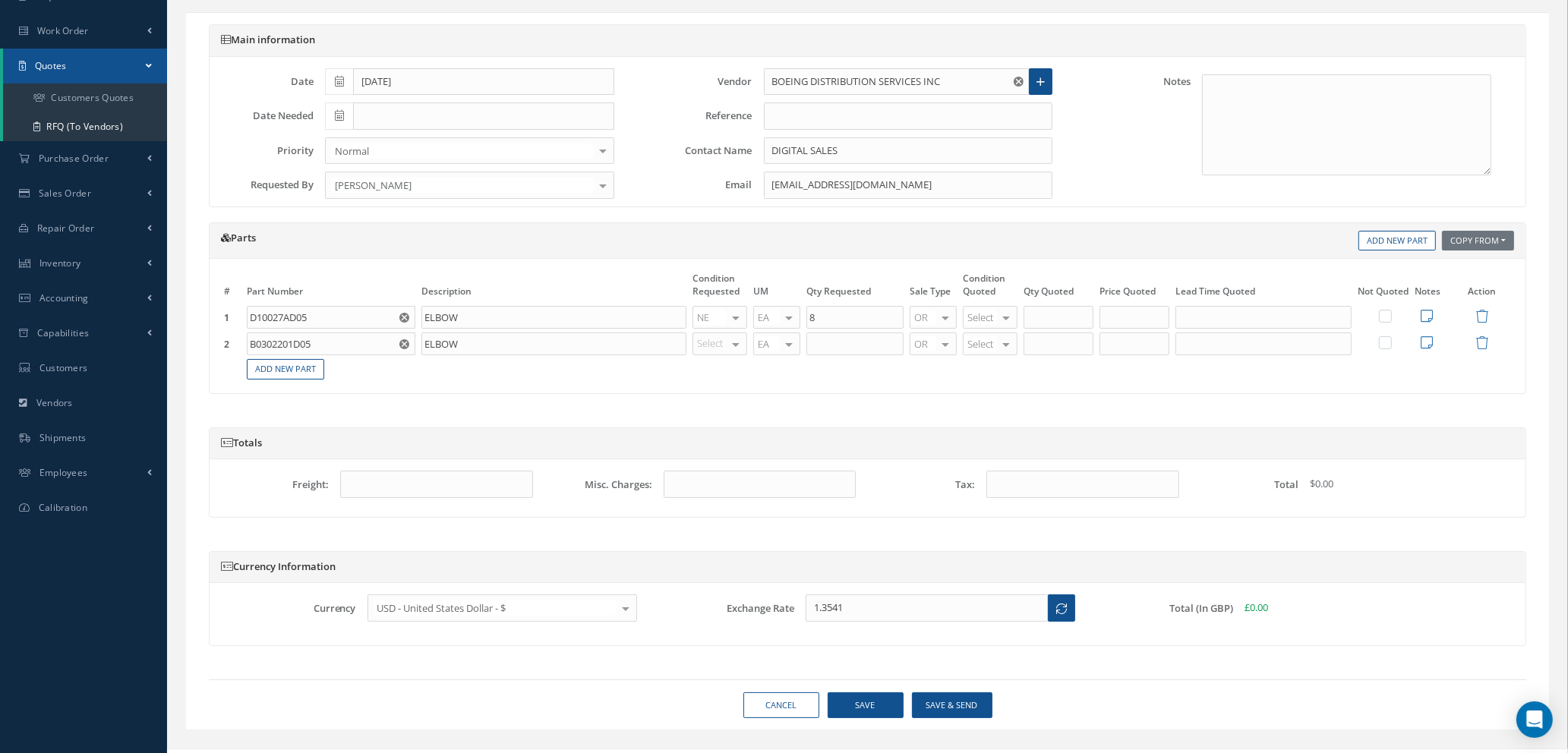
click at [732, 344] on div at bounding box center [736, 344] width 22 height 22
type input "NE"
click at [725, 368] on span "NE" at bounding box center [722, 368] width 53 height 25
click at [846, 337] on input "text" at bounding box center [855, 343] width 97 height 22
type input "8"
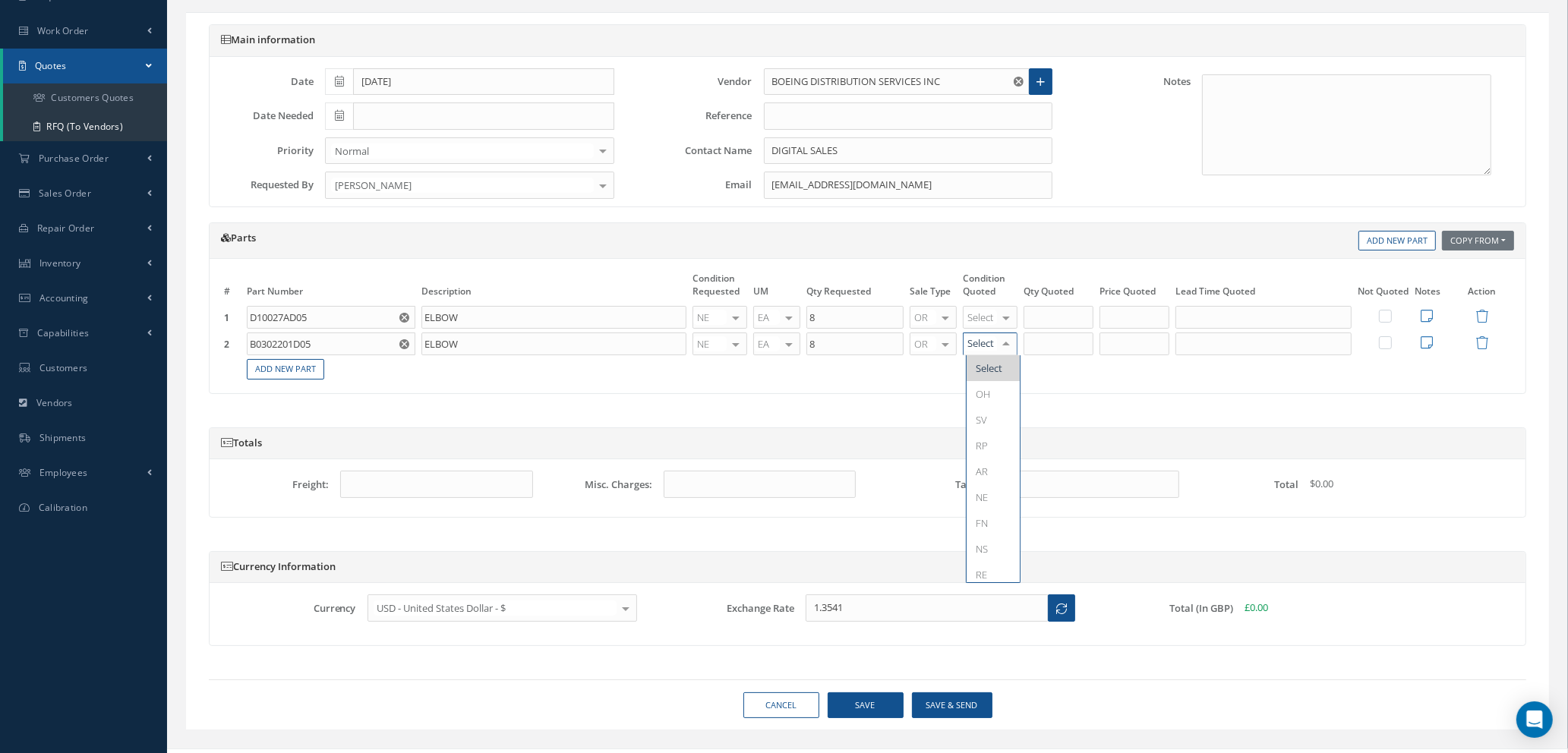
click at [1002, 345] on div at bounding box center [1006, 344] width 22 height 22
click at [983, 496] on span "NE" at bounding box center [982, 497] width 12 height 14
type input "8"
click at [1075, 342] on input "8" at bounding box center [1059, 343] width 70 height 22
click at [1131, 342] on input "text" at bounding box center [1134, 343] width 70 height 22
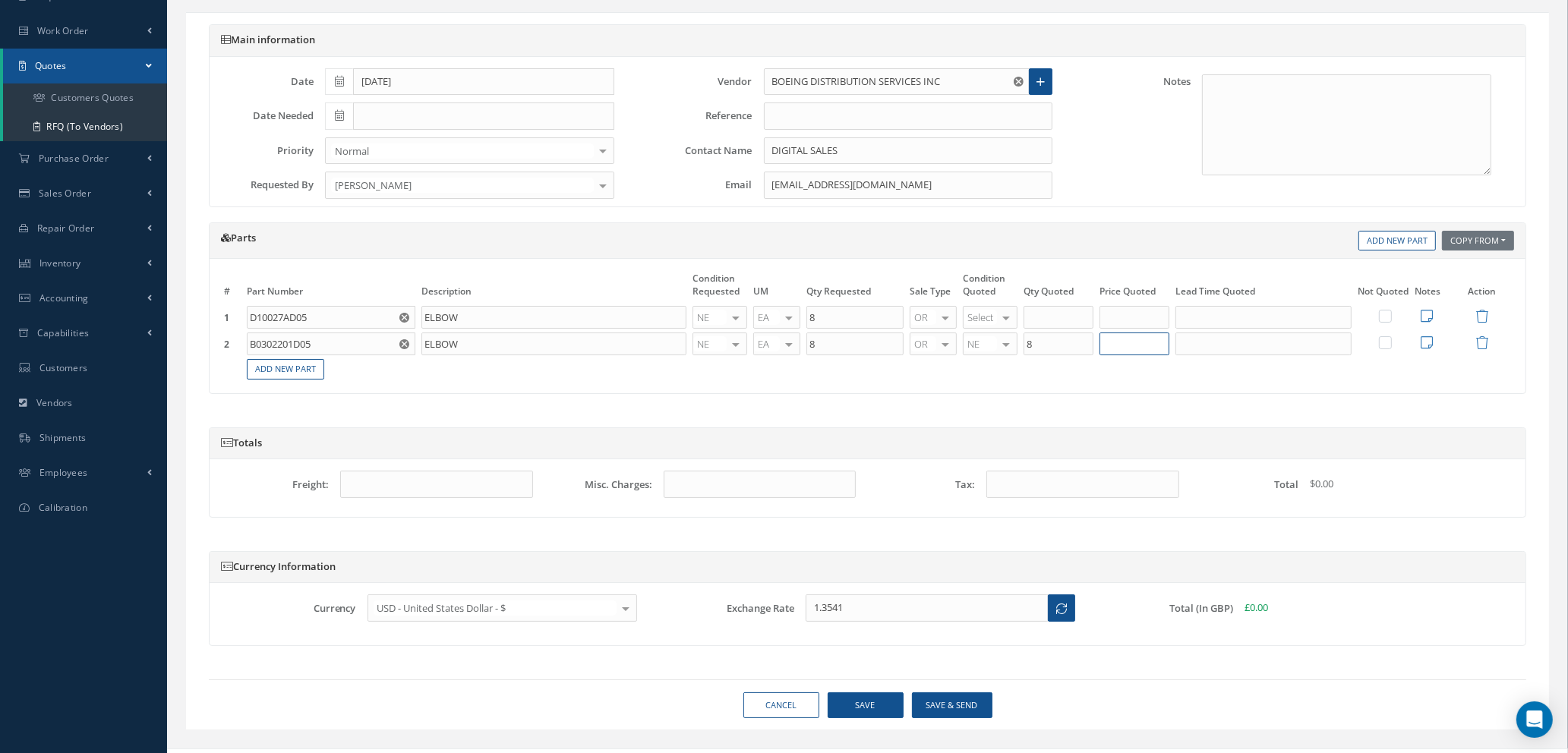
click at [1127, 339] on input "text" at bounding box center [1134, 343] width 70 height 22
type input "$1,000"
click at [1192, 347] on input "text" at bounding box center [1264, 343] width 176 height 22
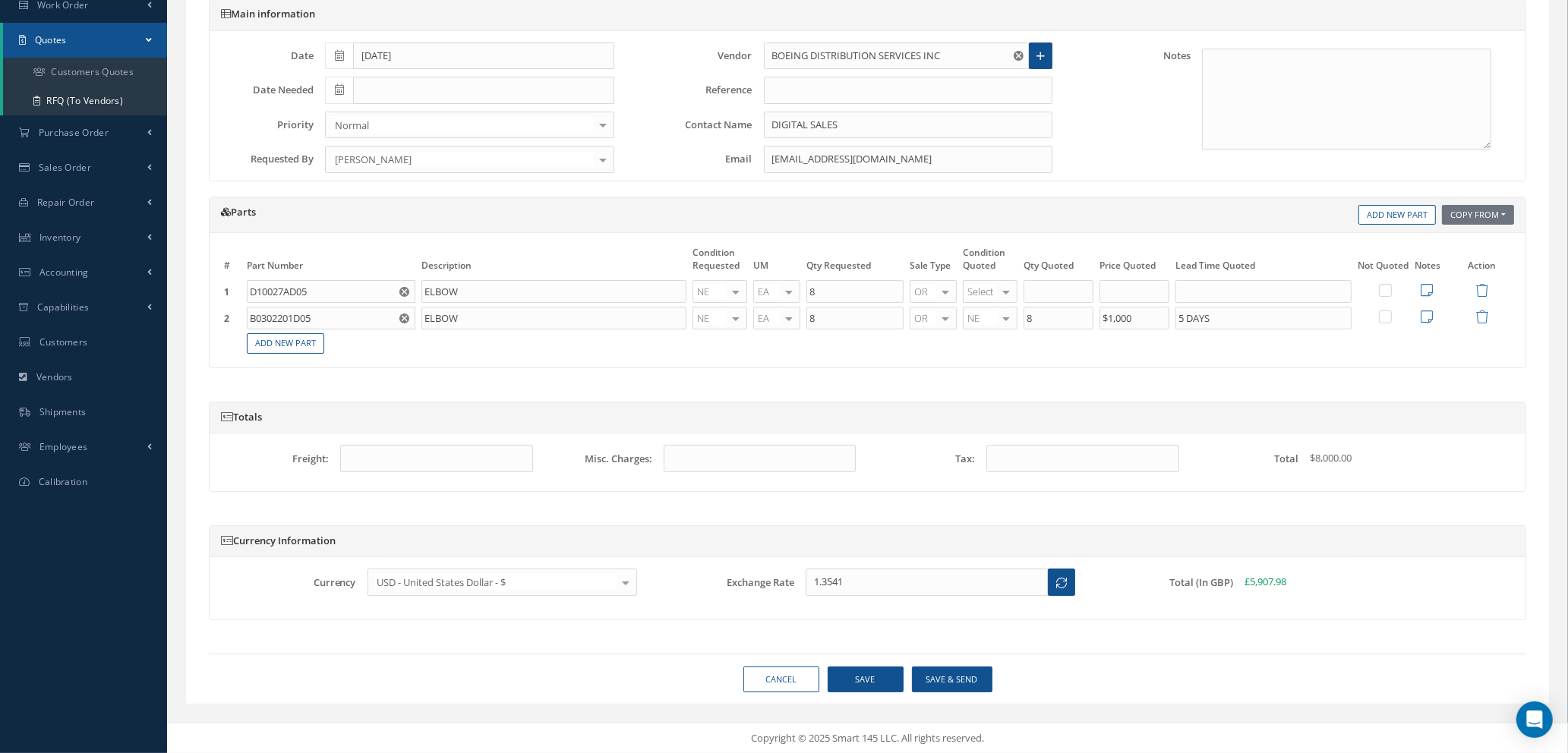
type input "5 DAYS"
click at [1391, 290] on label at bounding box center [1393, 290] width 4 height 13
click at [1388, 290] on input "checkbox" at bounding box center [1386, 291] width 10 height 10
checkbox input "true"
click at [1432, 315] on icon at bounding box center [1427, 317] width 12 height 14
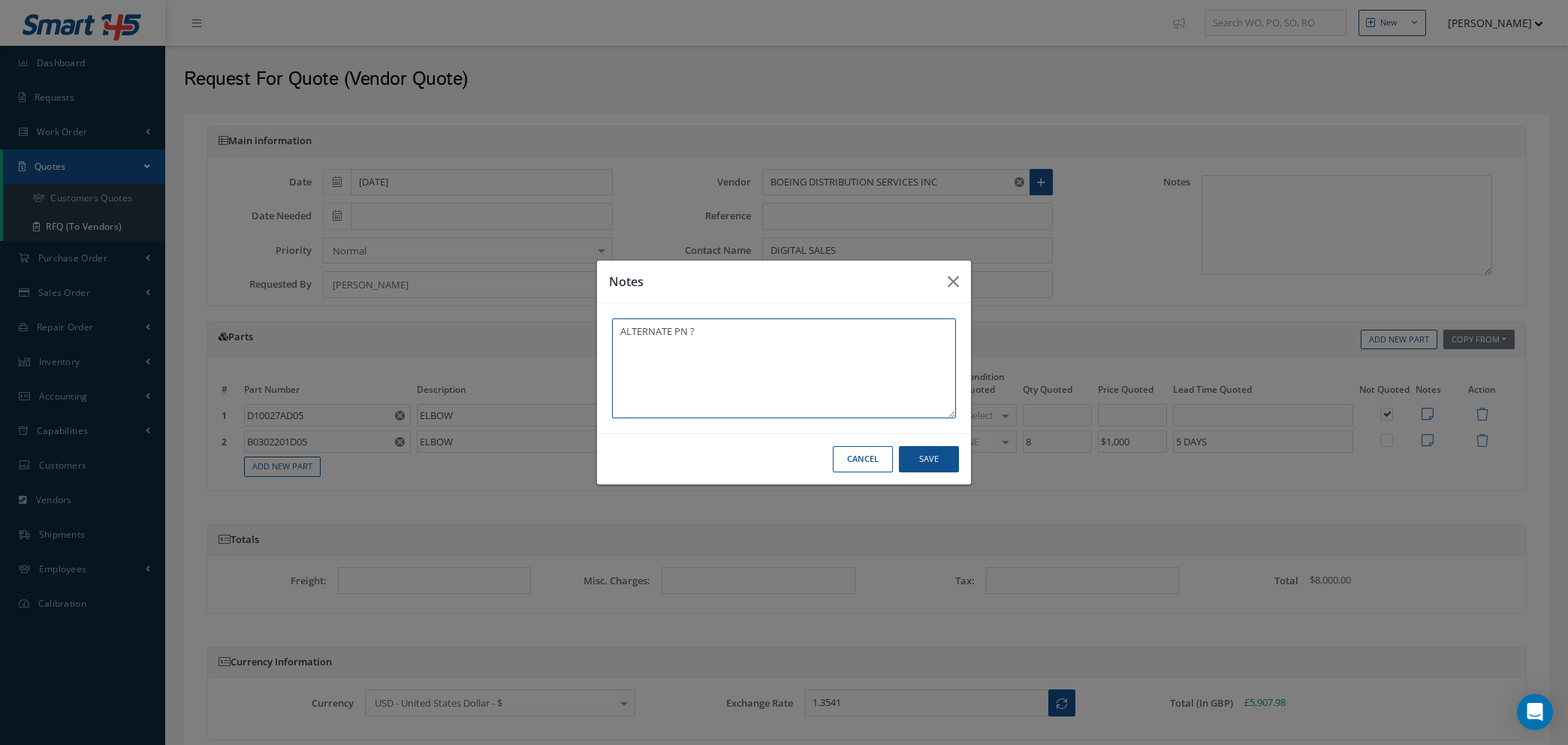
type textarea "ALTERNATE PN ?"
click at [0, 0] on button "Save" at bounding box center [0, 0] width 0 height 0
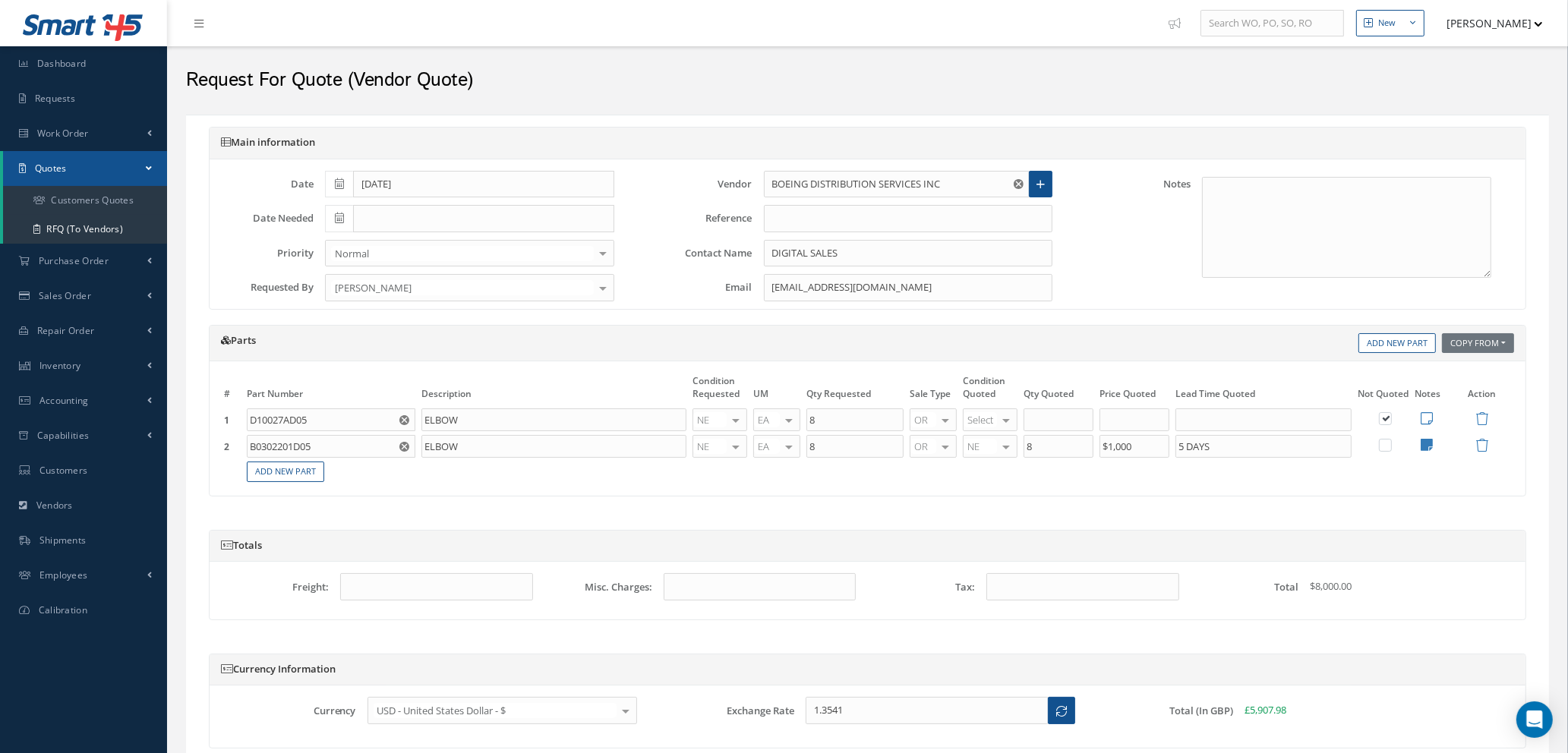
scroll to position [129, 0]
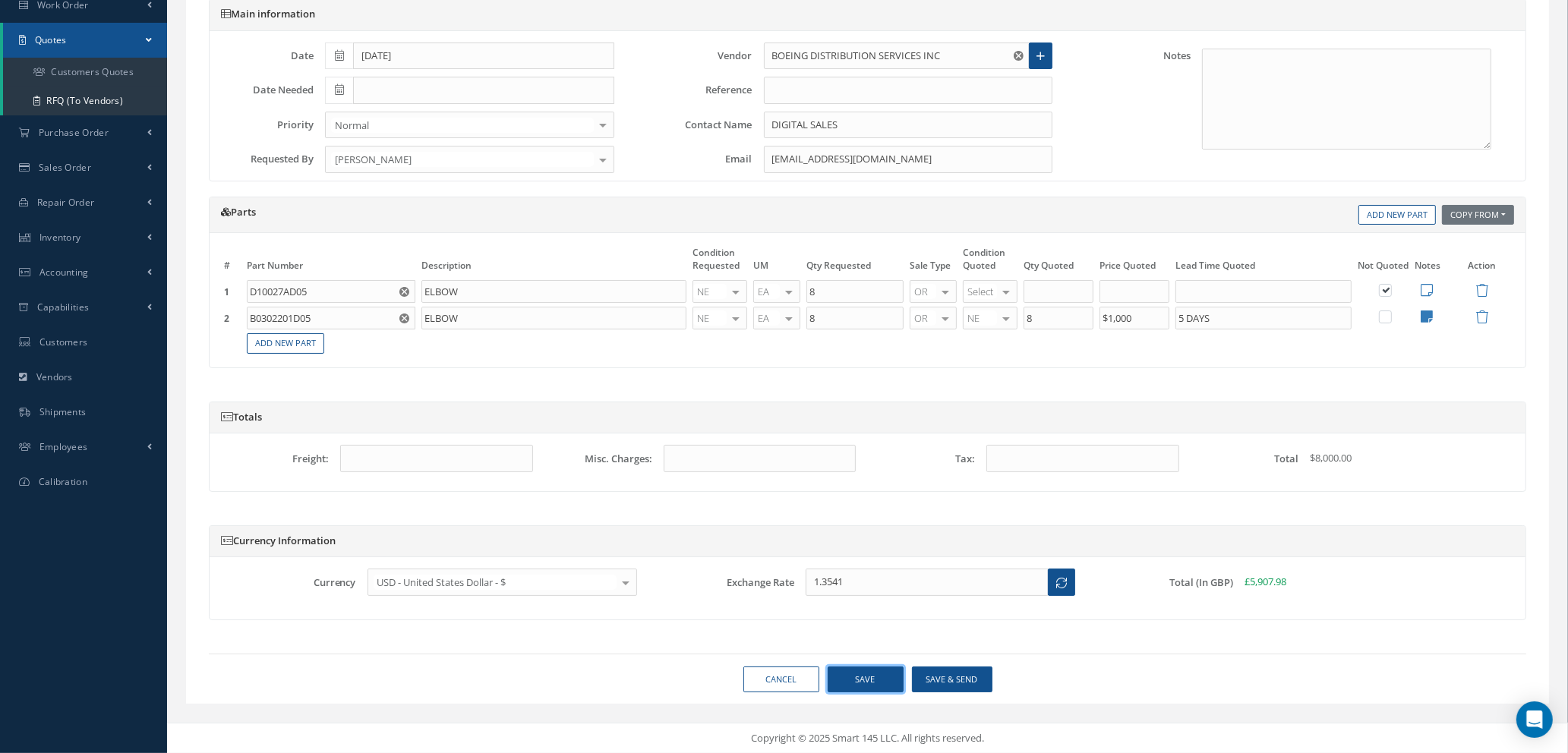
click at [855, 683] on button "Save" at bounding box center [866, 680] width 76 height 26
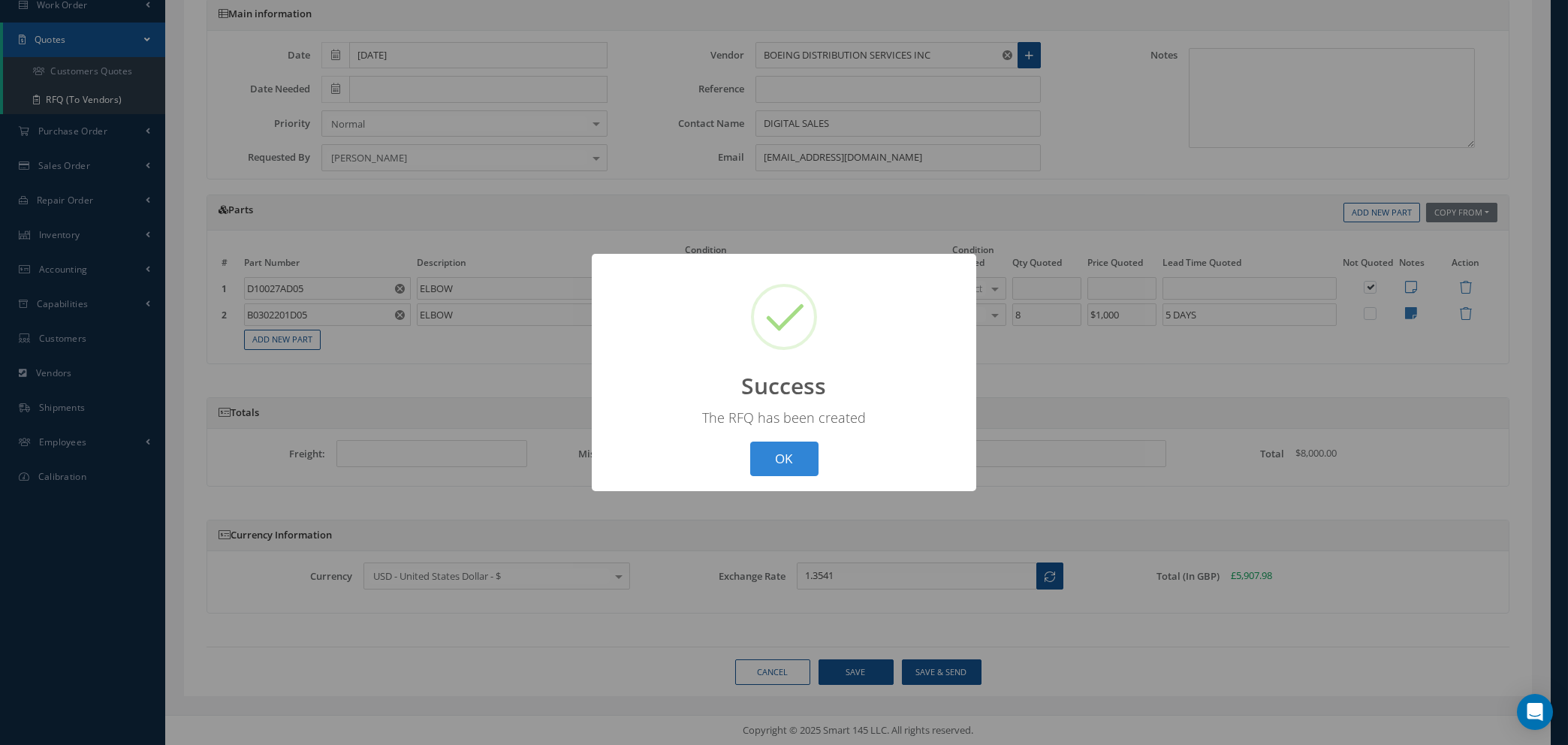
click at [769, 680] on div "? ! i Success × The RFQ has been created OK Cancel" at bounding box center [784, 372] width 1568 height 745
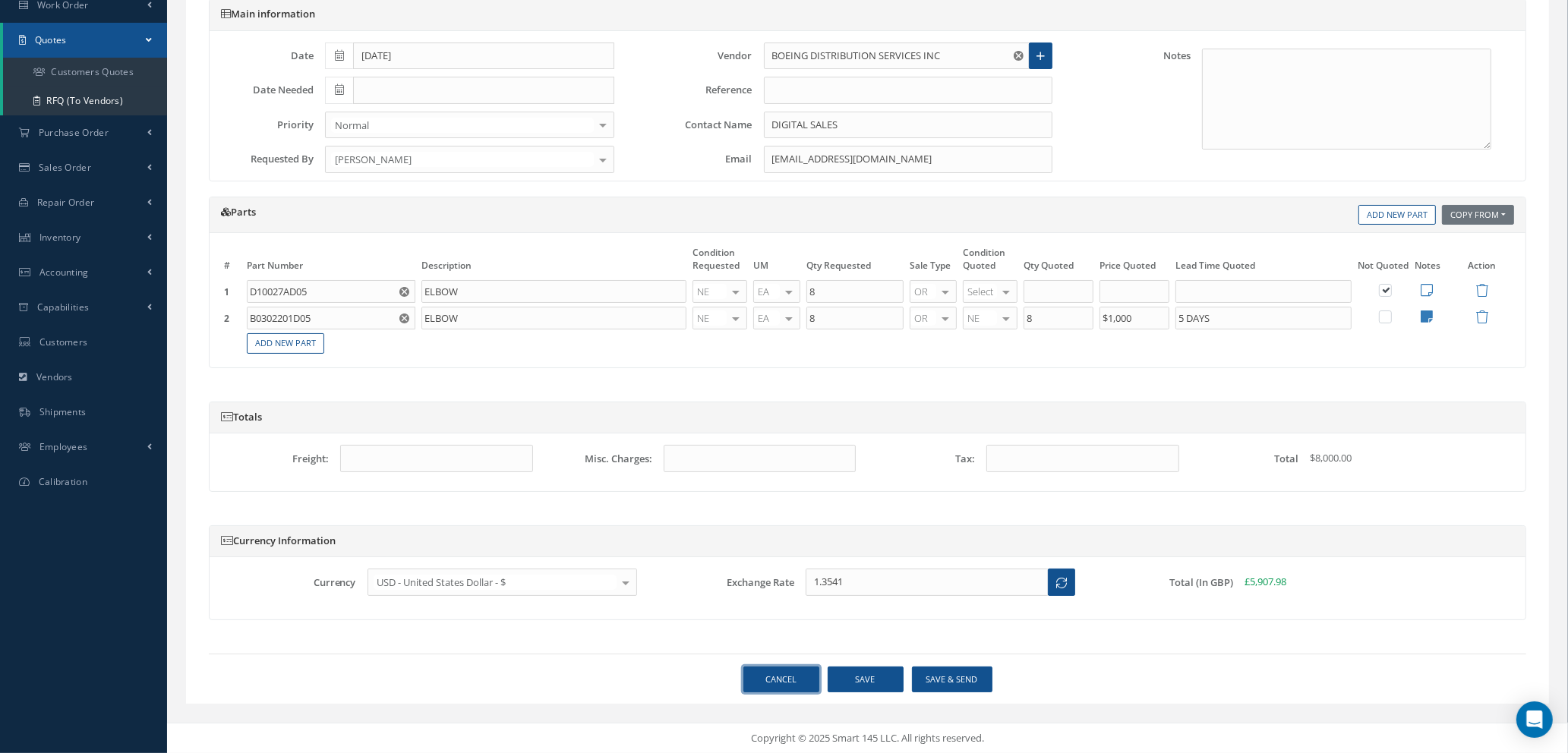
click at [781, 684] on link "Cancel" at bounding box center [781, 680] width 76 height 26
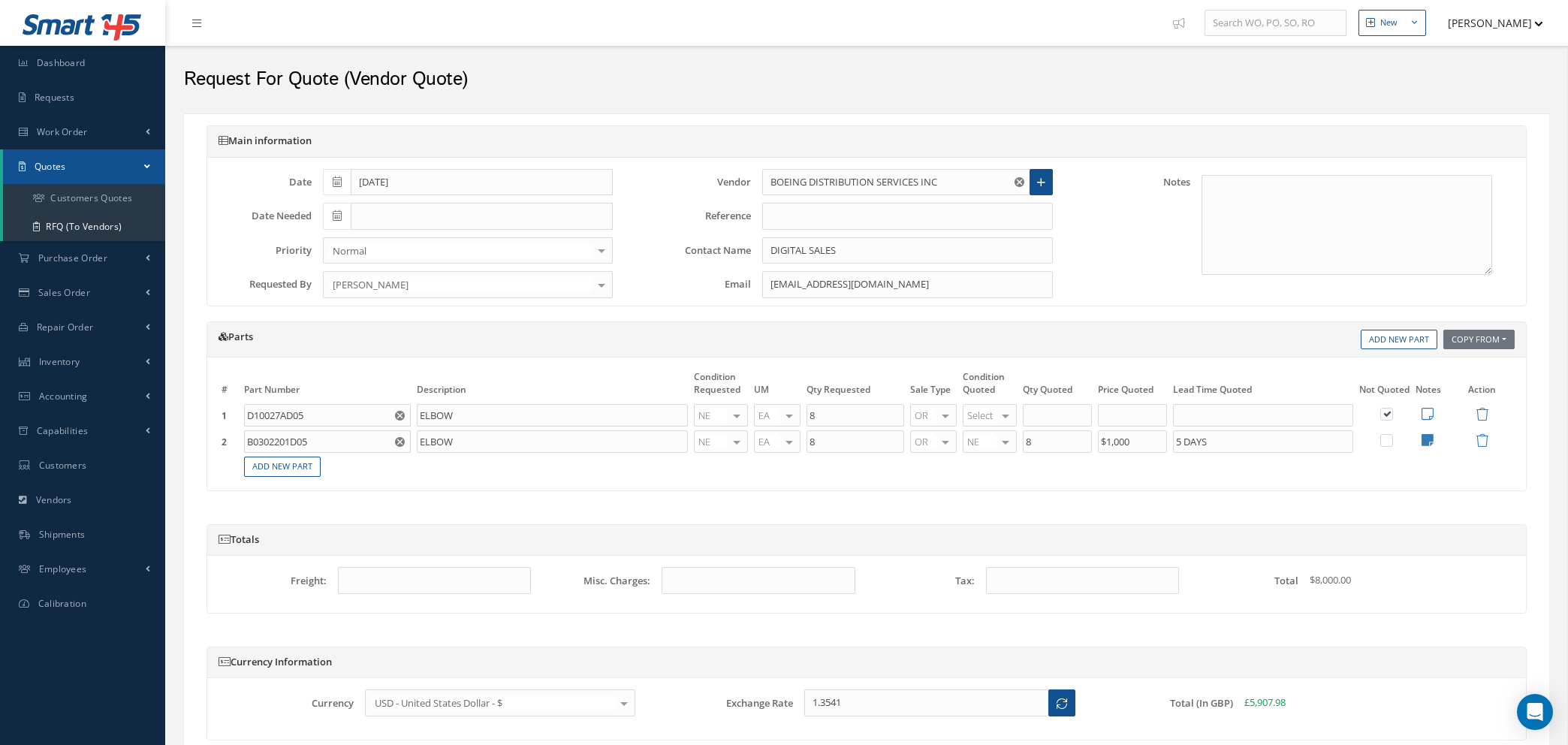
select select "25"
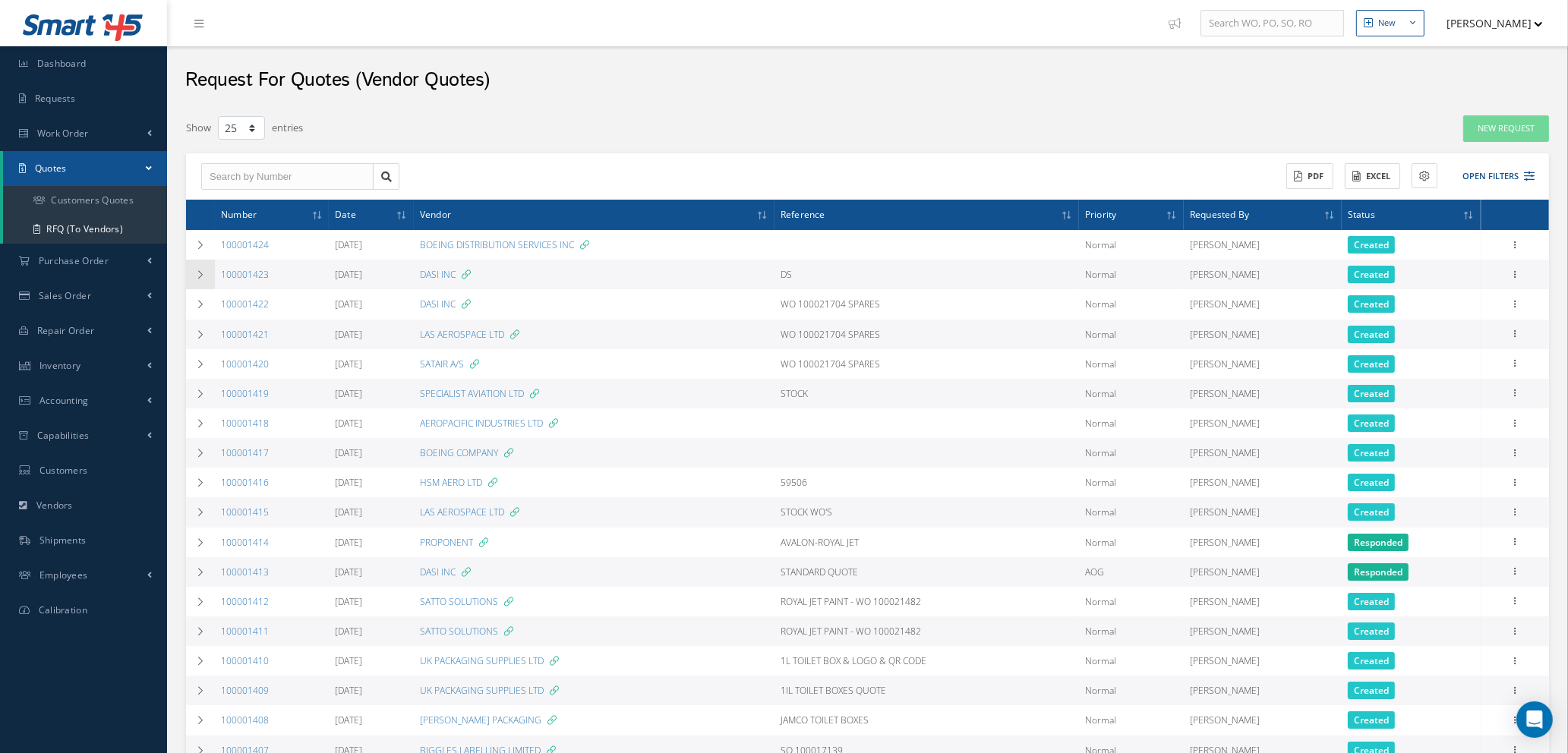
click at [201, 273] on icon at bounding box center [201, 275] width 11 height 9
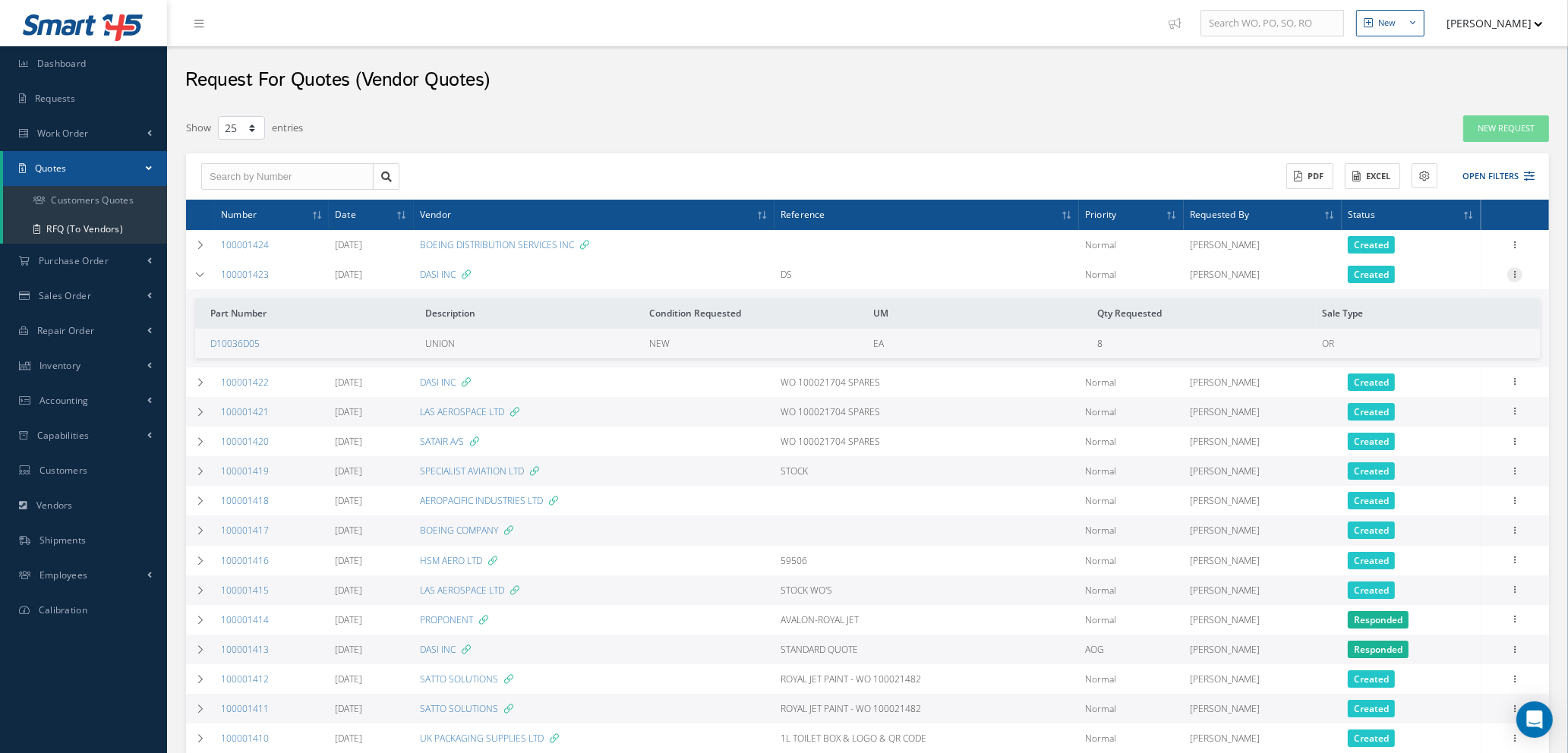
click at [1519, 274] on icon at bounding box center [1515, 273] width 15 height 12
click at [1440, 283] on link "Show" at bounding box center [1445, 285] width 120 height 20
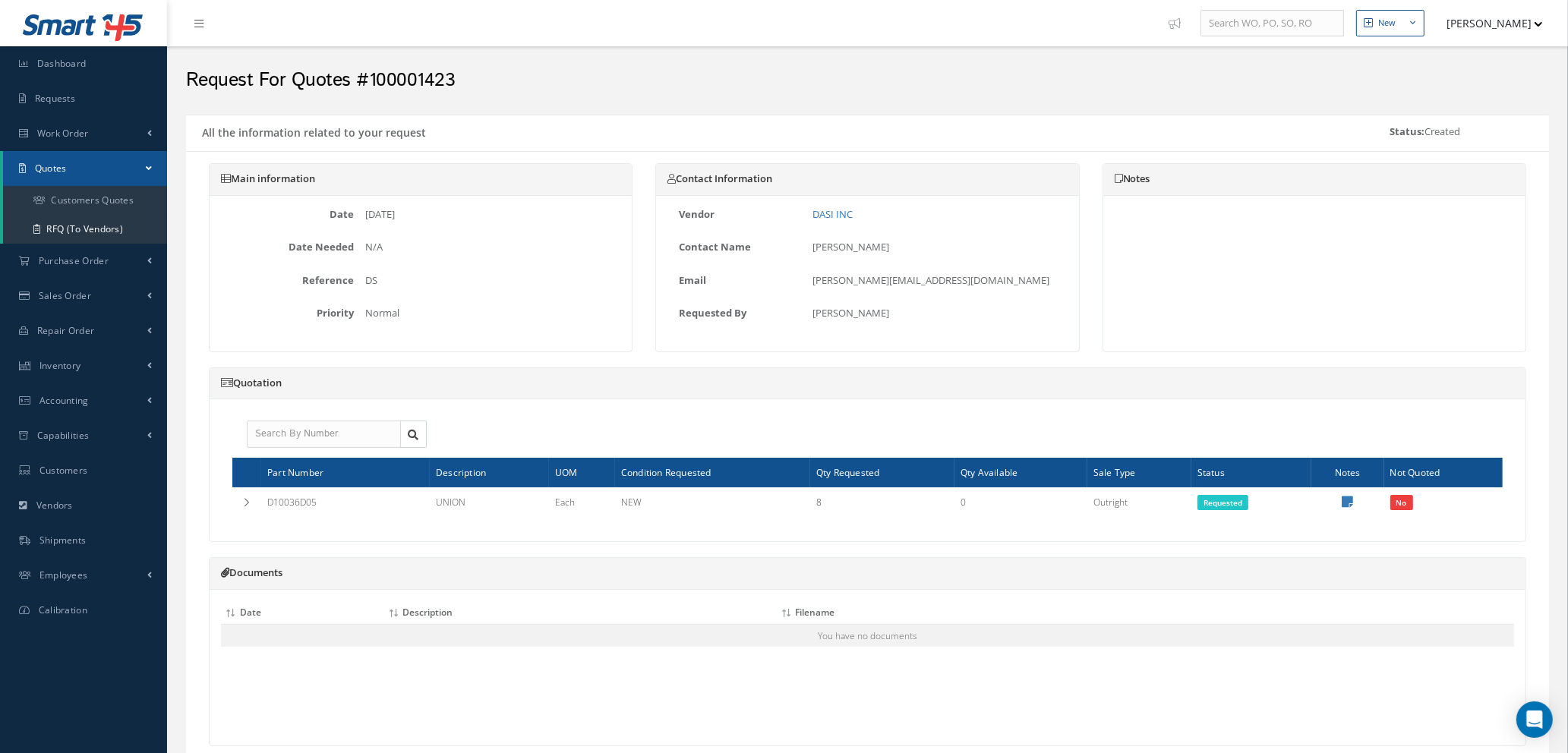
scroll to position [187, 0]
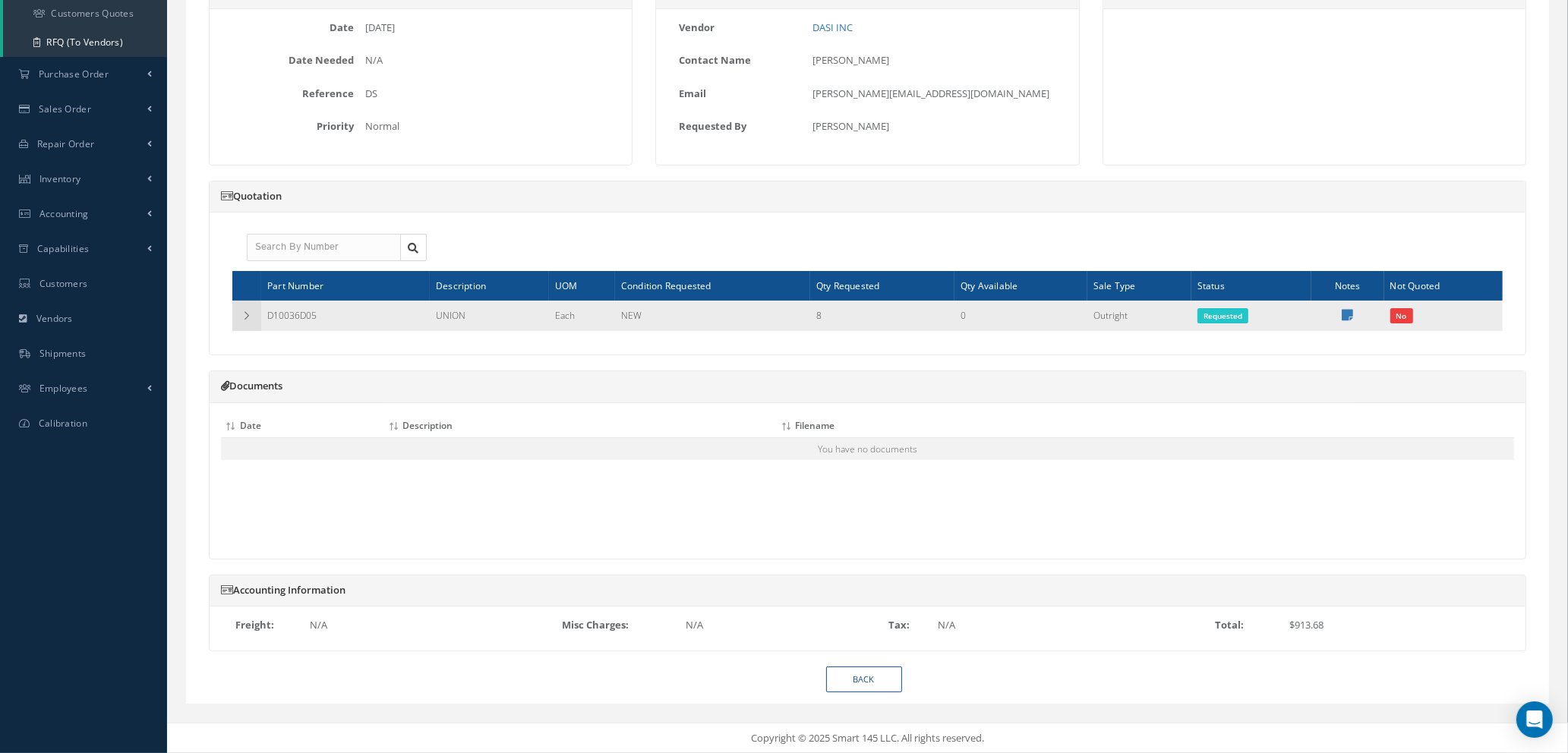
click at [245, 311] on icon at bounding box center [247, 316] width 11 height 9
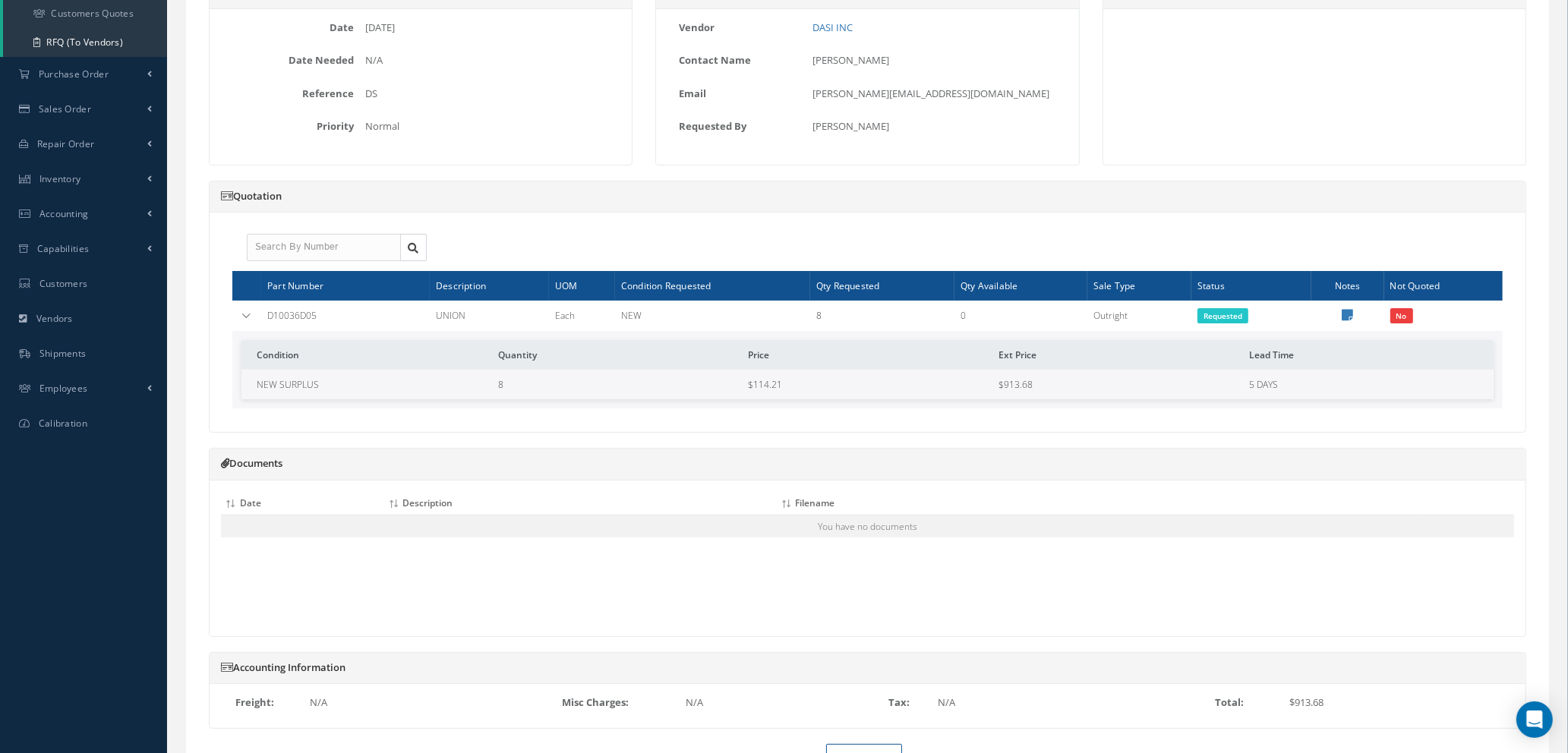
scroll to position [264, 0]
